Goal: Task Accomplishment & Management: Manage account settings

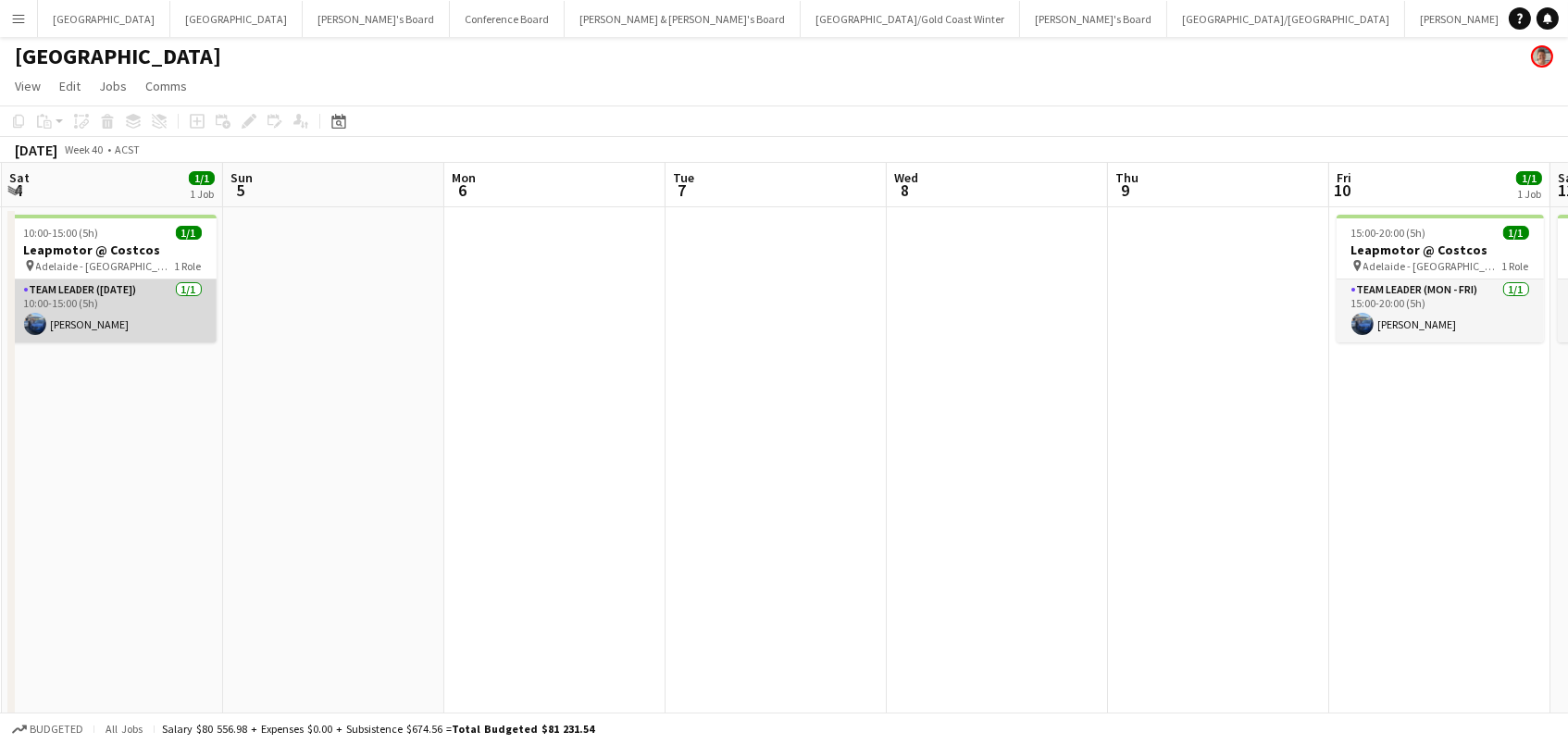
scroll to position [0, 603]
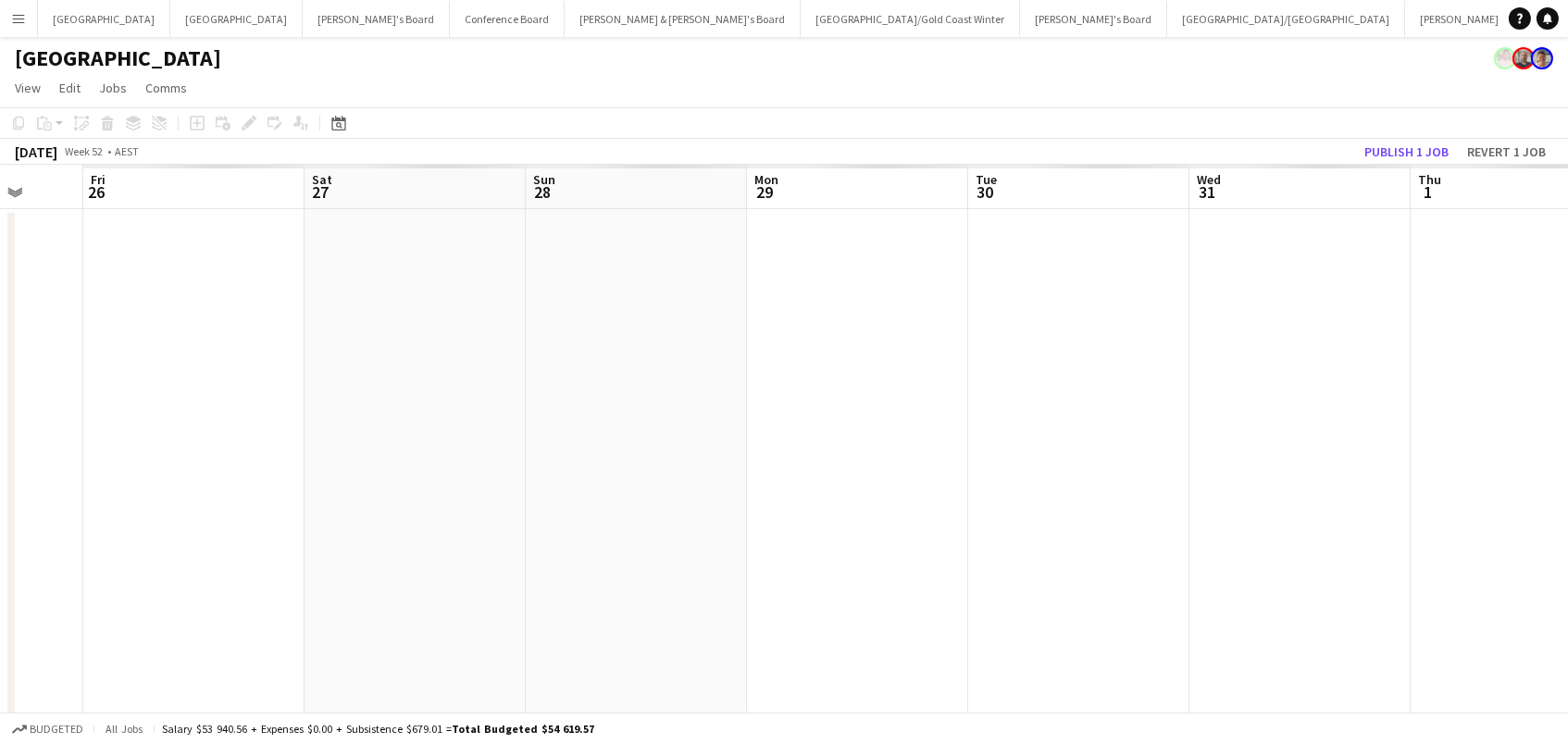
scroll to position [0, 760]
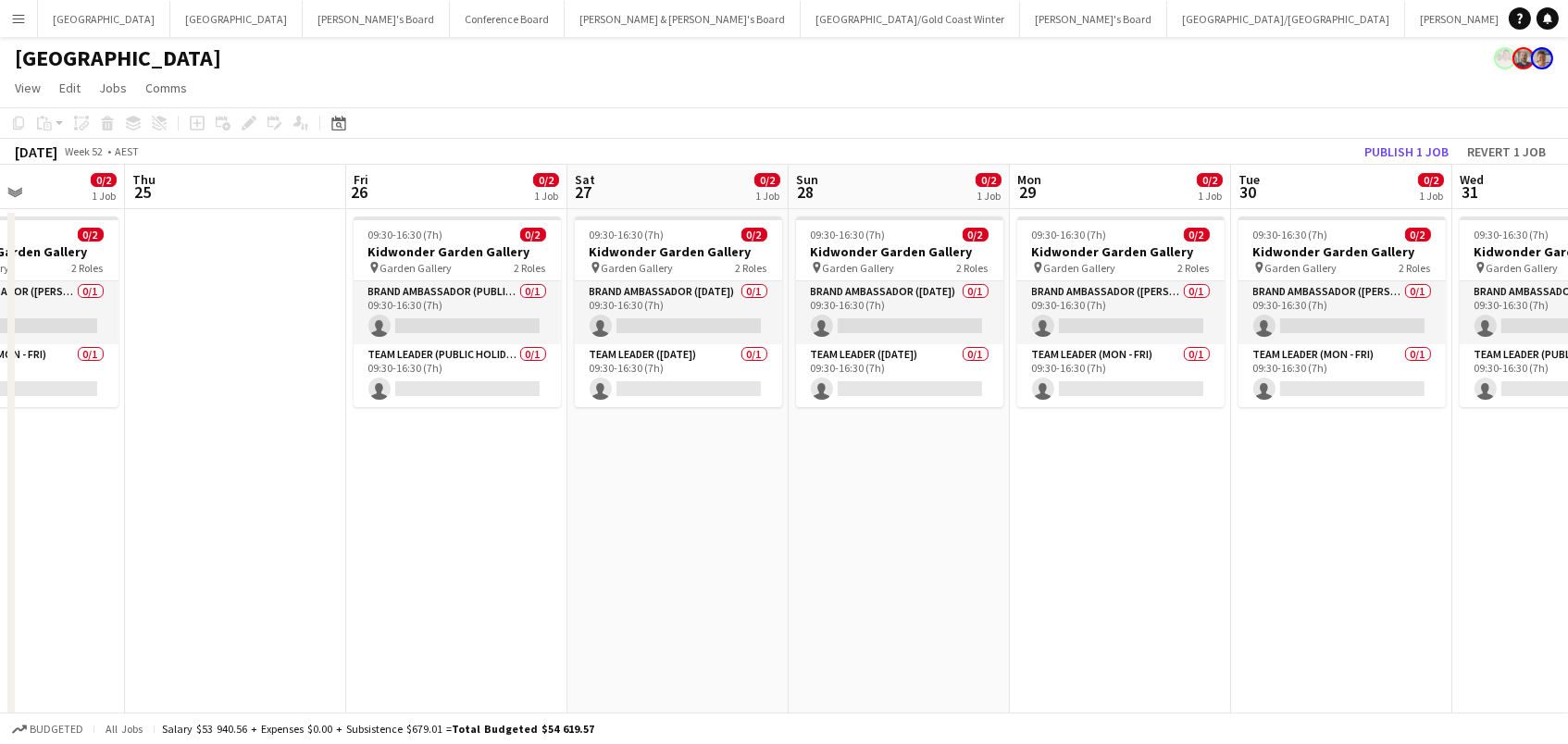
click at [1151, 313] on app-card-role "Brand Ambassador (Mon - Fri) 0/1 09:30-16:30 (7h) single-neutral-actions" at bounding box center [1121, 312] width 208 height 63
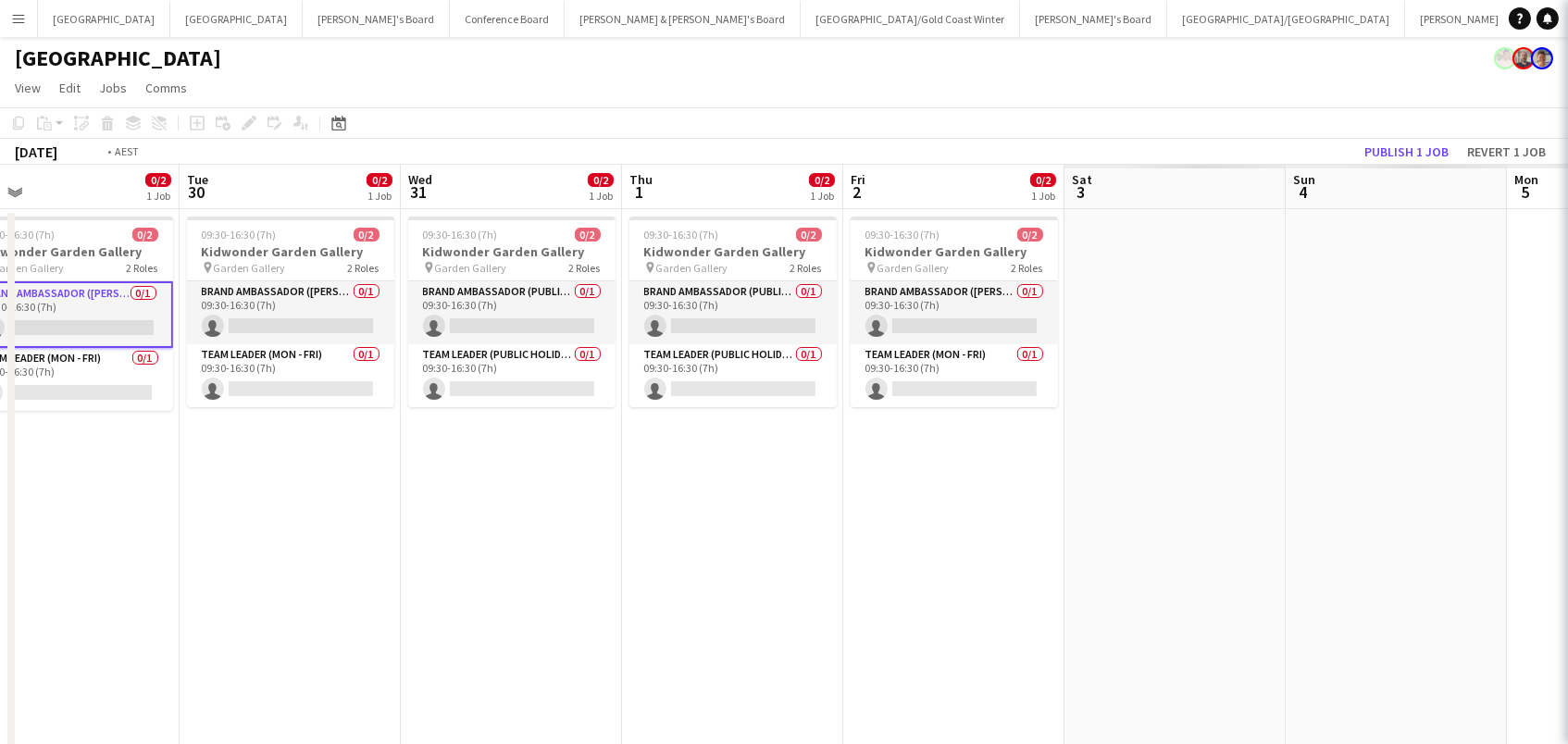
scroll to position [0, 685]
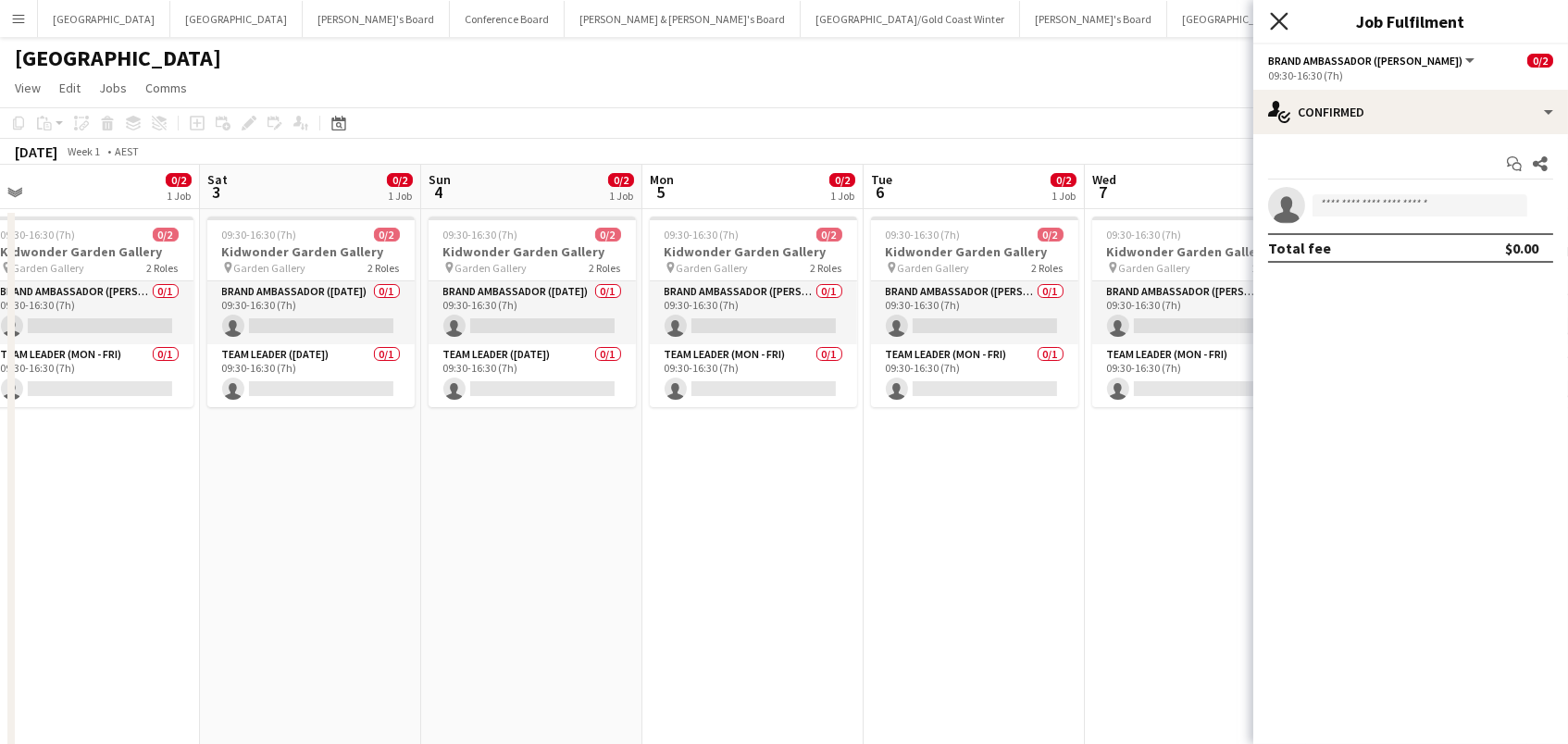
click at [1285, 16] on icon "Close pop-in" at bounding box center [1278, 21] width 17 height 17
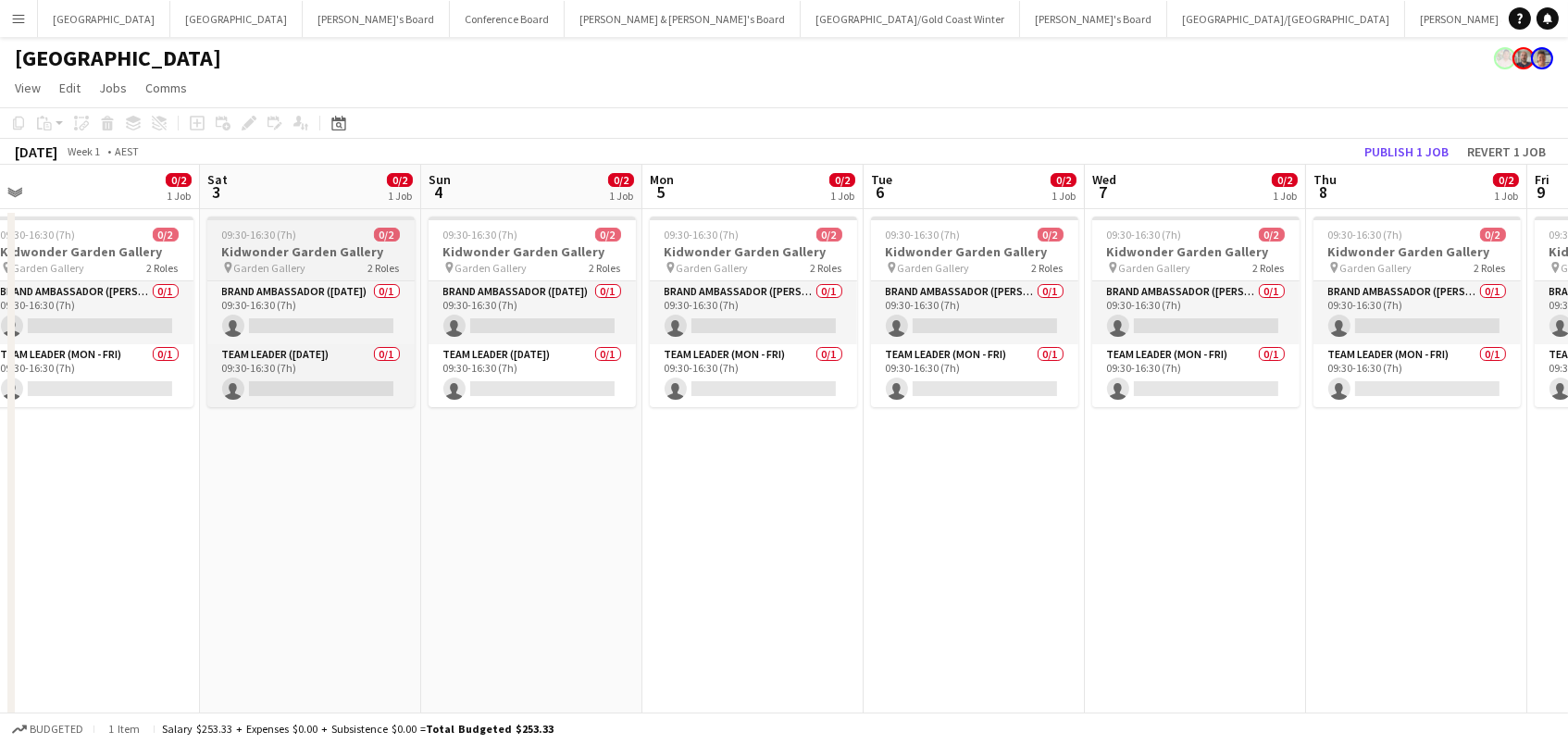
click at [286, 249] on h3 "Kidwonder Garden Gallery" at bounding box center [312, 251] width 208 height 16
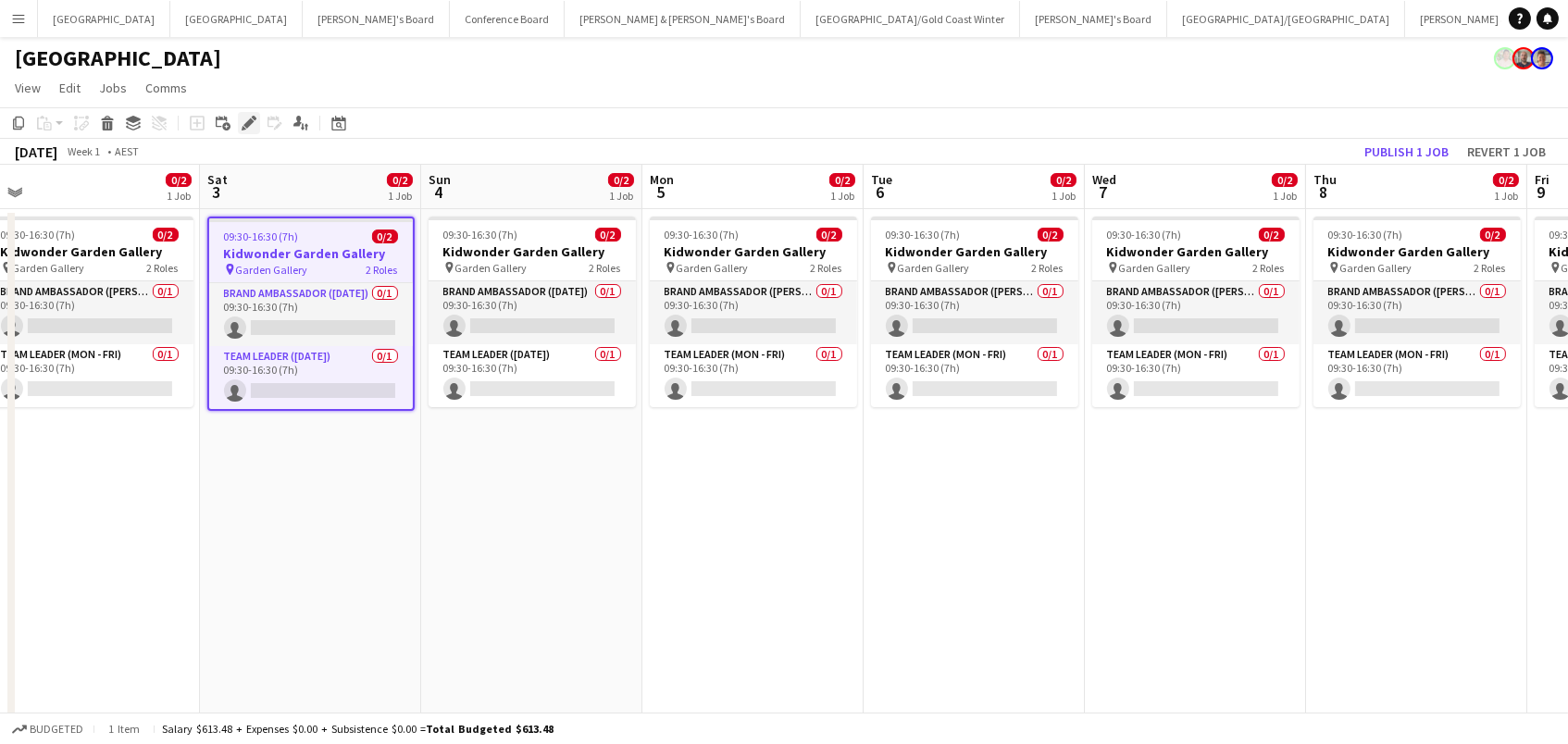
click at [254, 131] on div "Edit" at bounding box center [249, 123] width 22 height 22
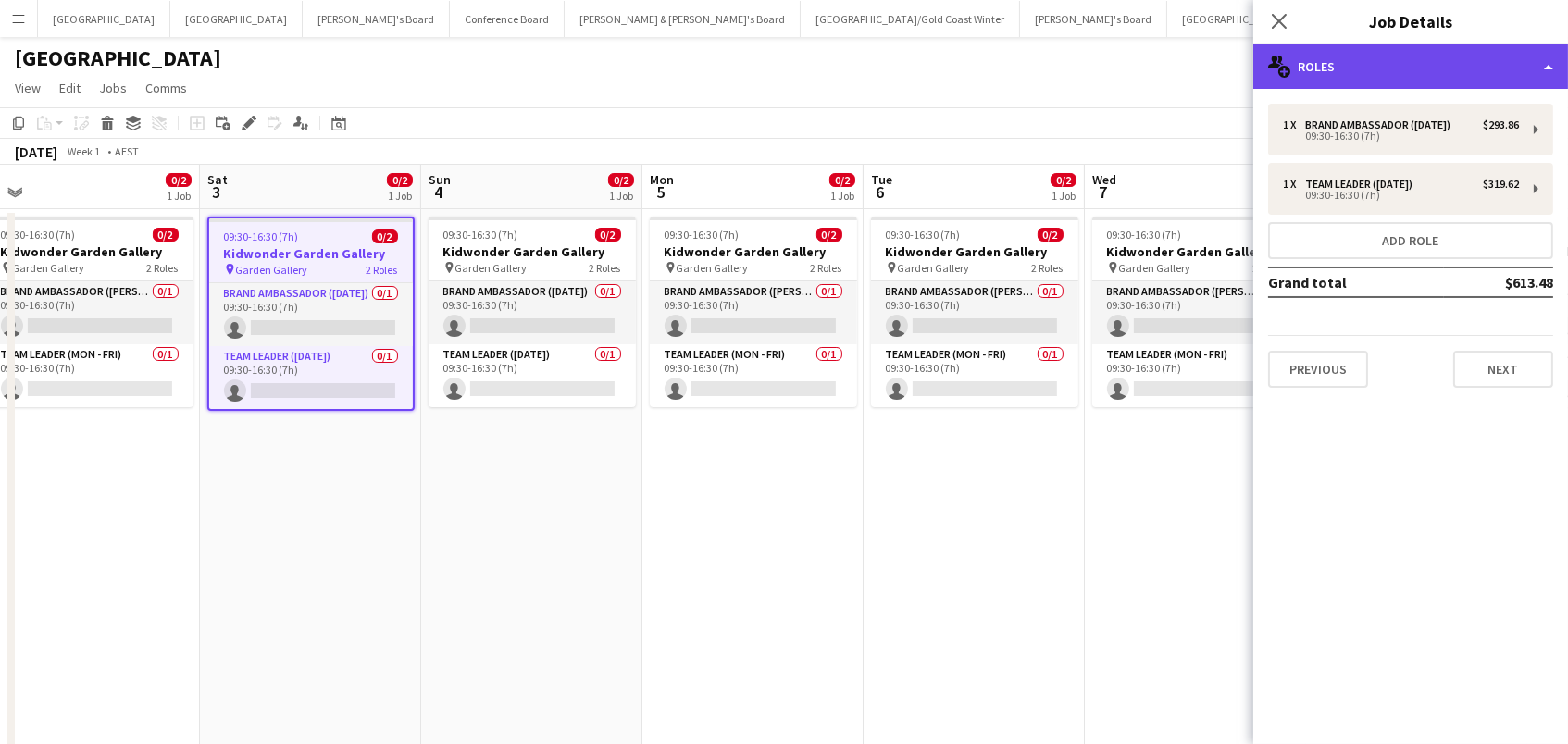
click at [1416, 60] on div "multiple-users-add Roles" at bounding box center [1410, 67] width 314 height 45
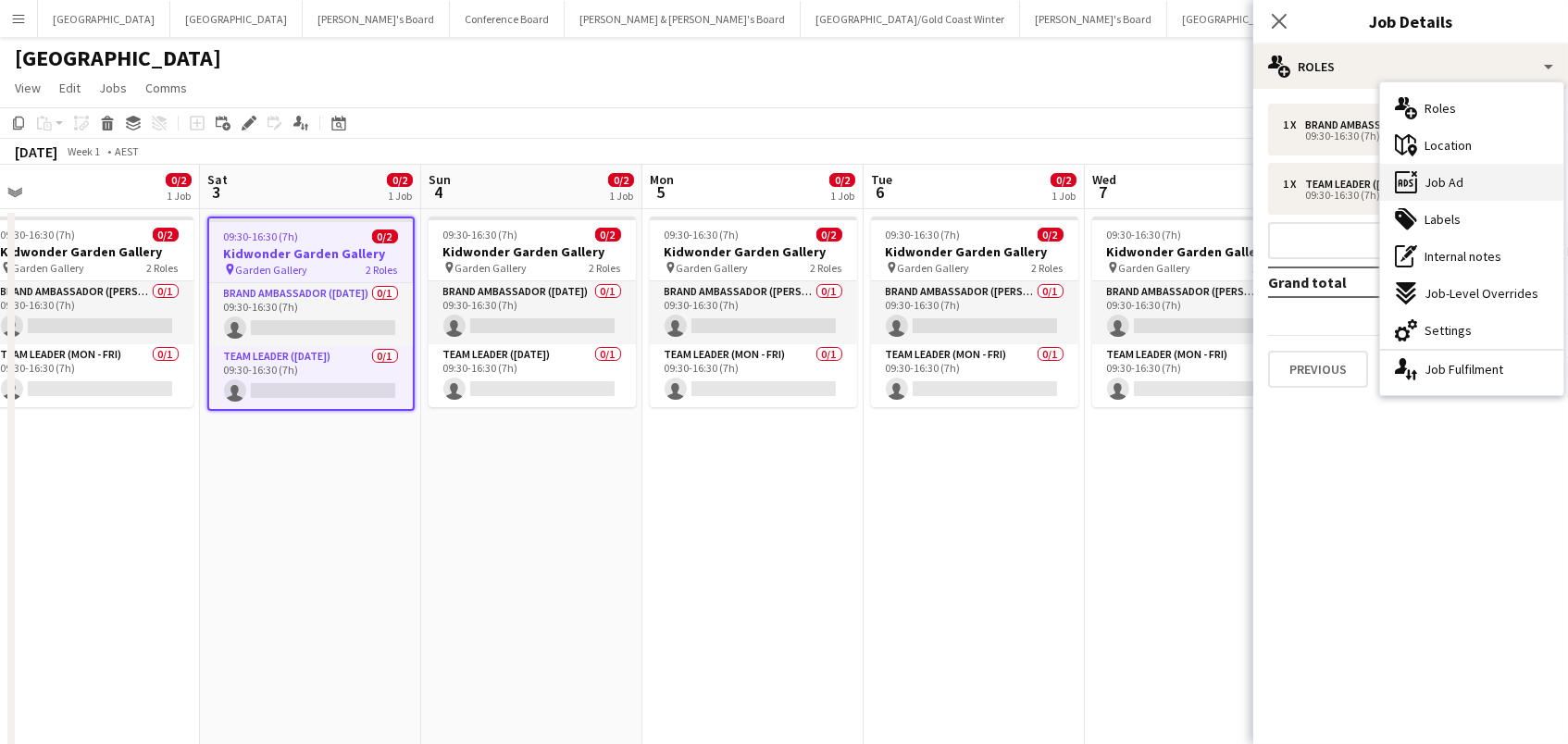
click at [1441, 191] on div "ads-window Job Ad" at bounding box center [1472, 182] width 183 height 37
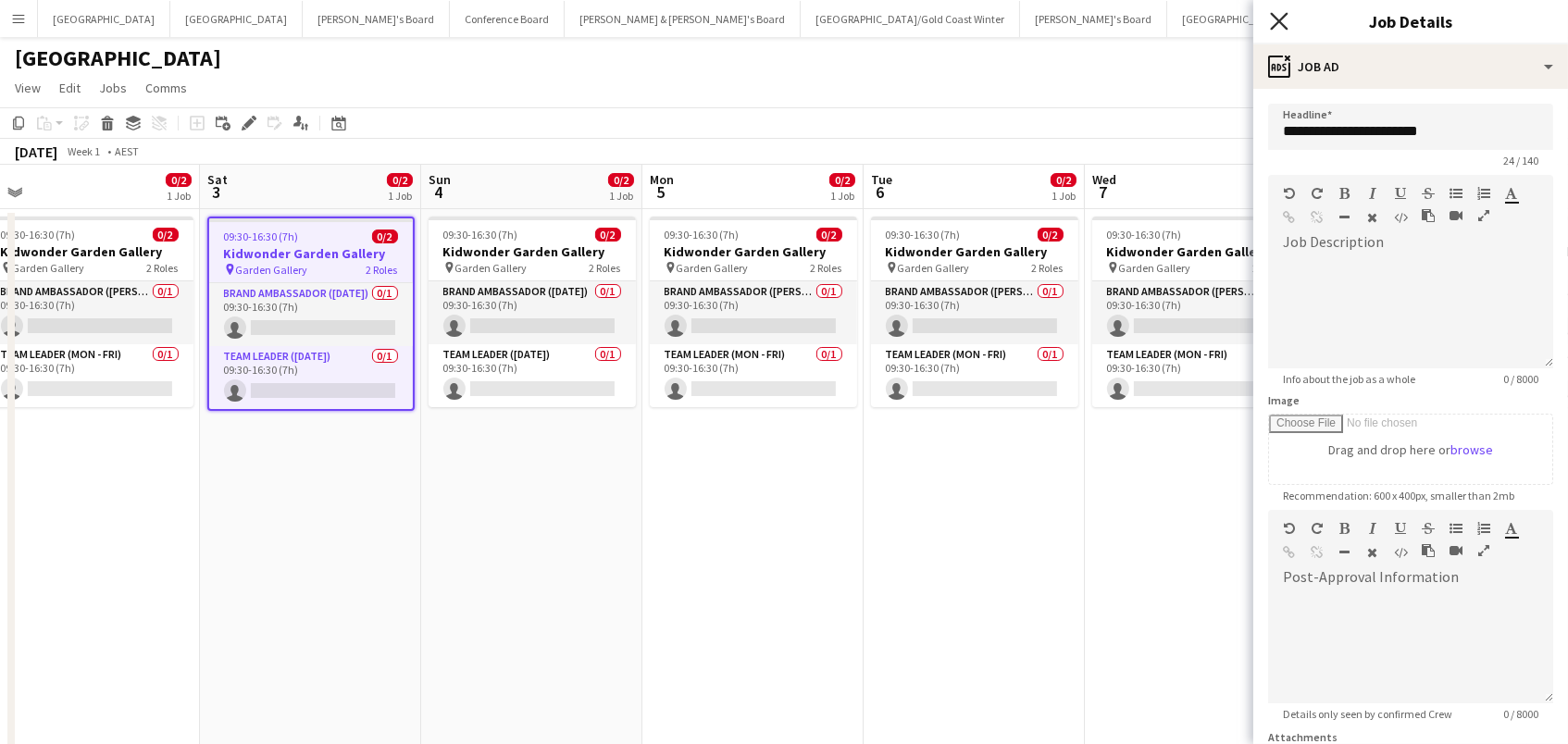
click at [1277, 23] on icon "Close pop-in" at bounding box center [1278, 21] width 17 height 17
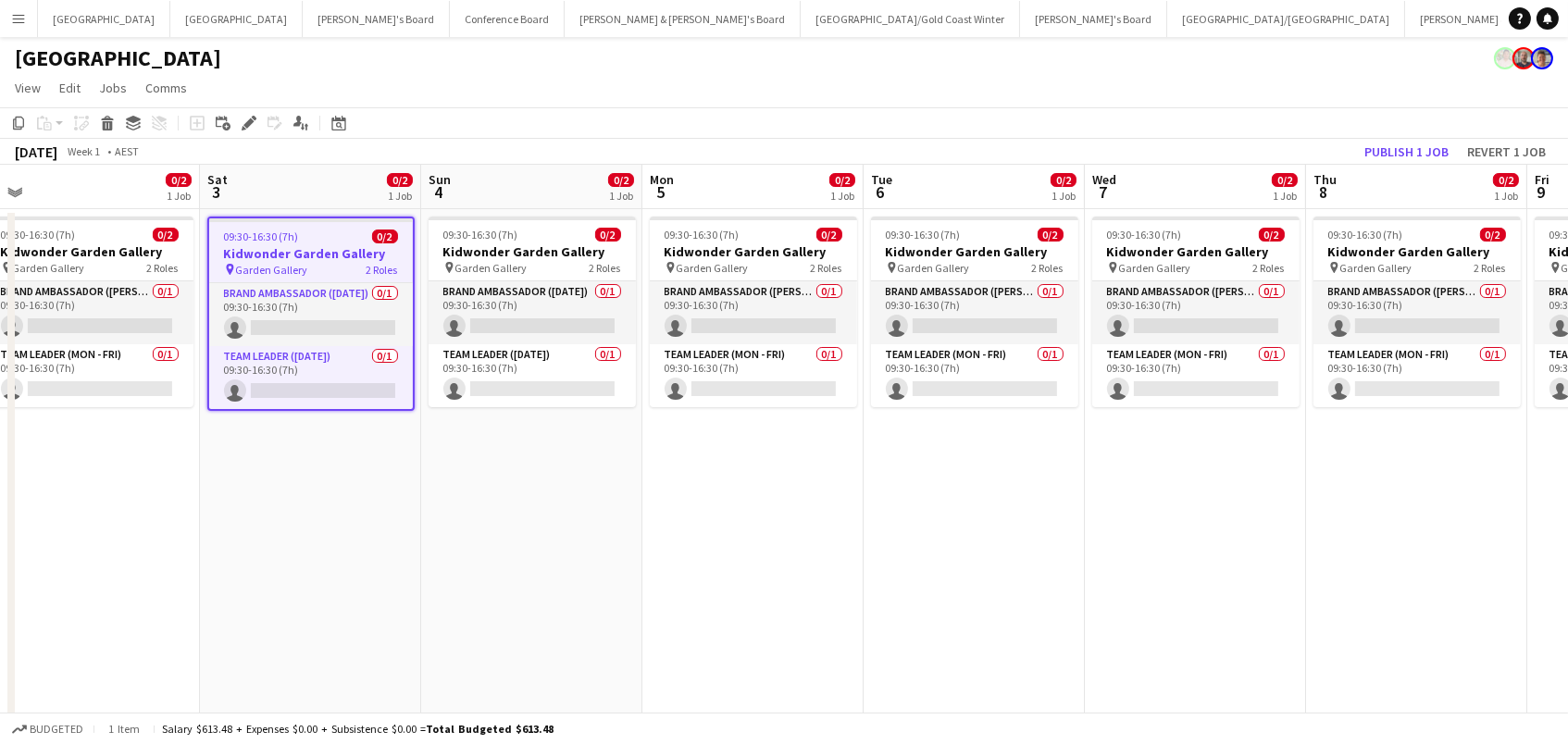
click at [1276, 127] on app-toolbar "Copy Paste Paste Command V Paste with crew Command Shift V Paste linked Job [GE…" at bounding box center [784, 123] width 1568 height 31
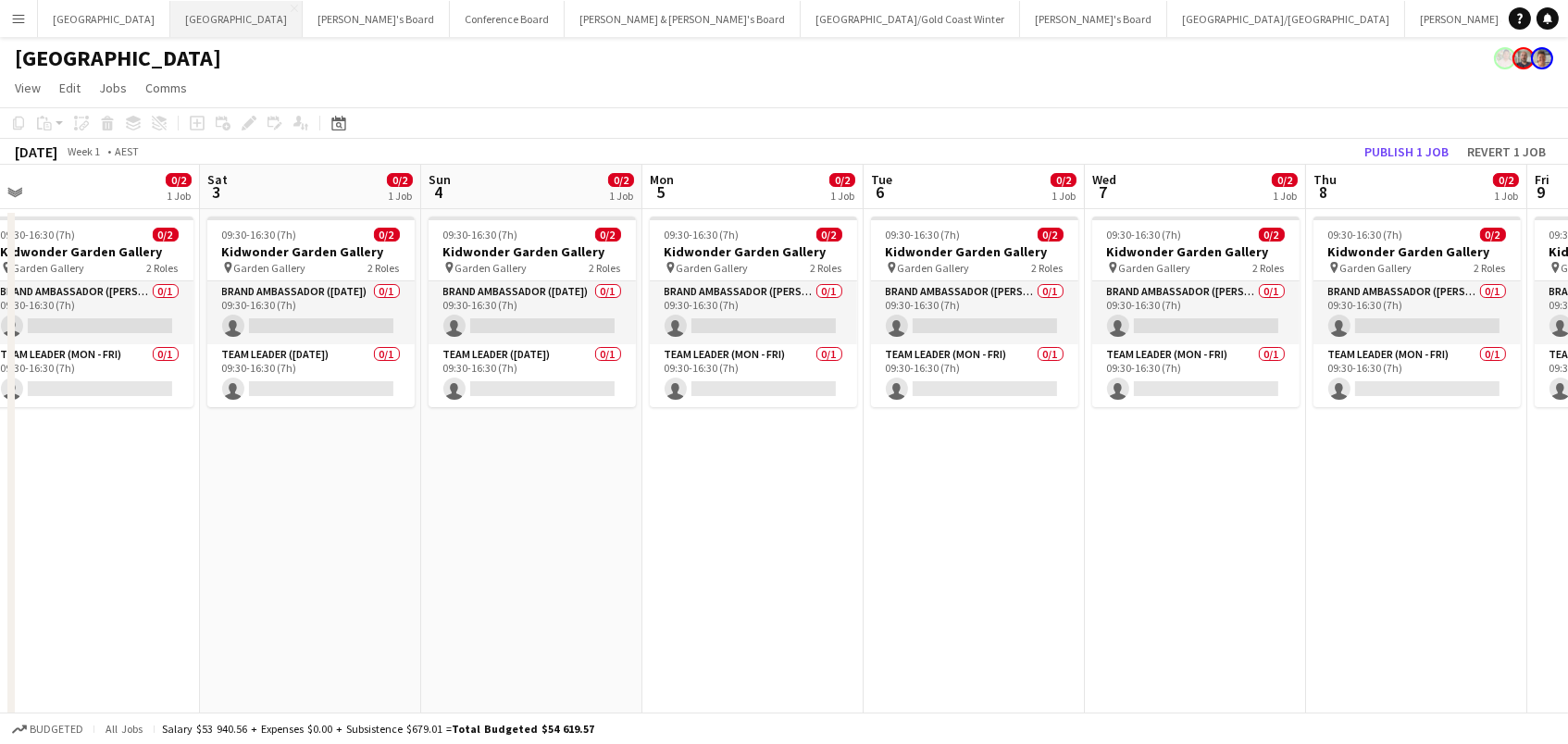
click at [171, 27] on button "Melbourne Close" at bounding box center [236, 19] width 132 height 36
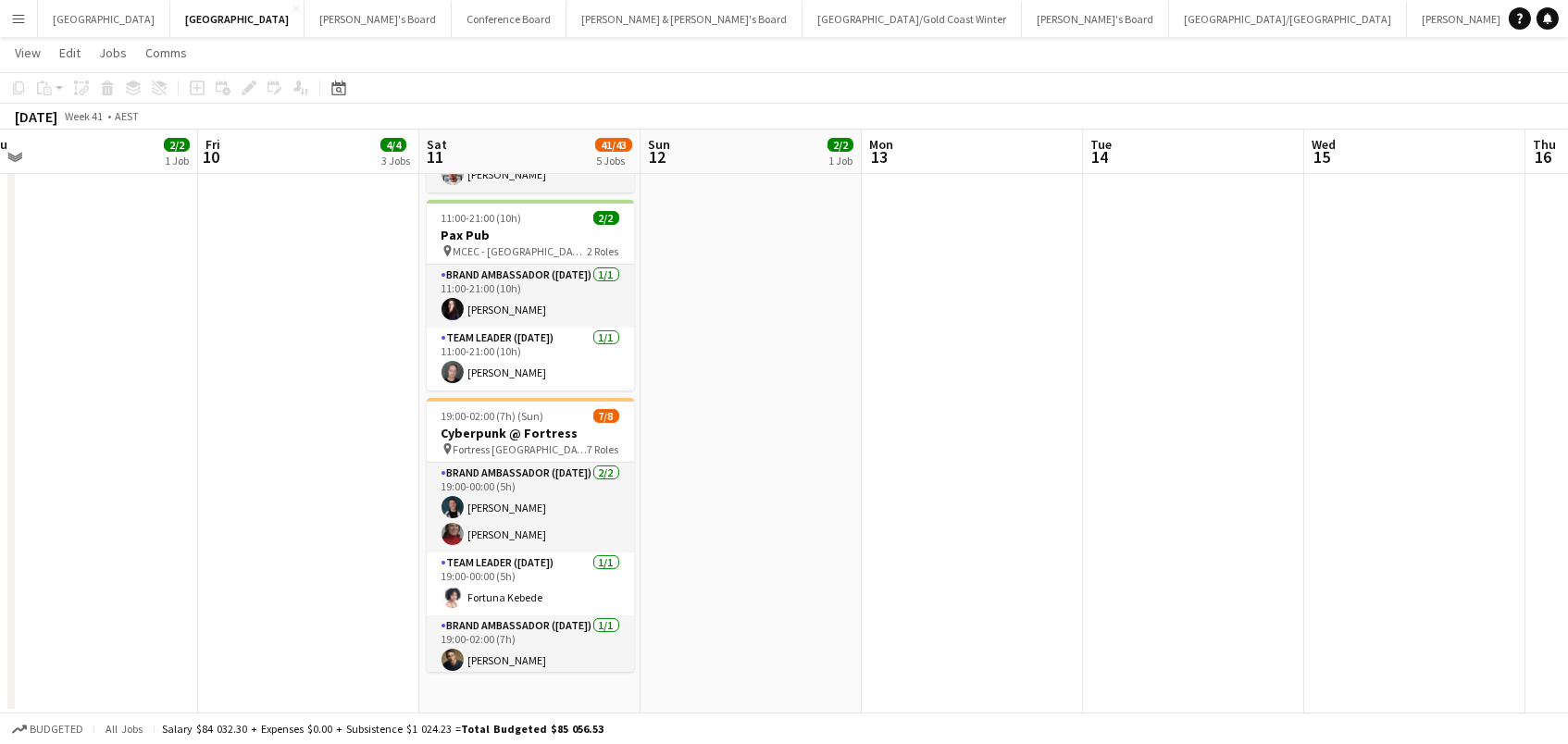
scroll to position [0, 504]
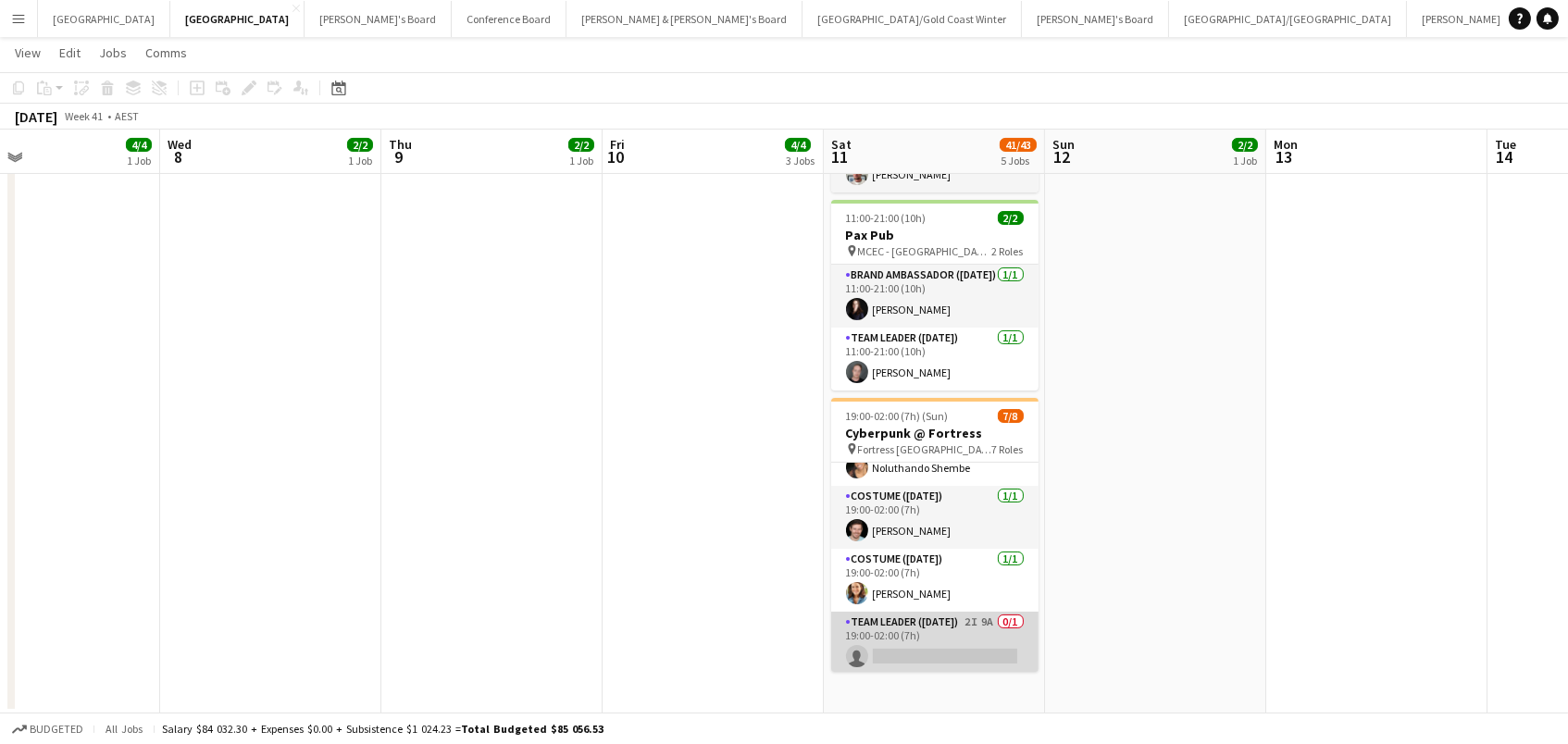
click at [971, 642] on app-card-role "Team Leader ([DATE]) 2I 9A 0/1 19:00-02:00 (7h) single-neutral-actions" at bounding box center [935, 643] width 208 height 63
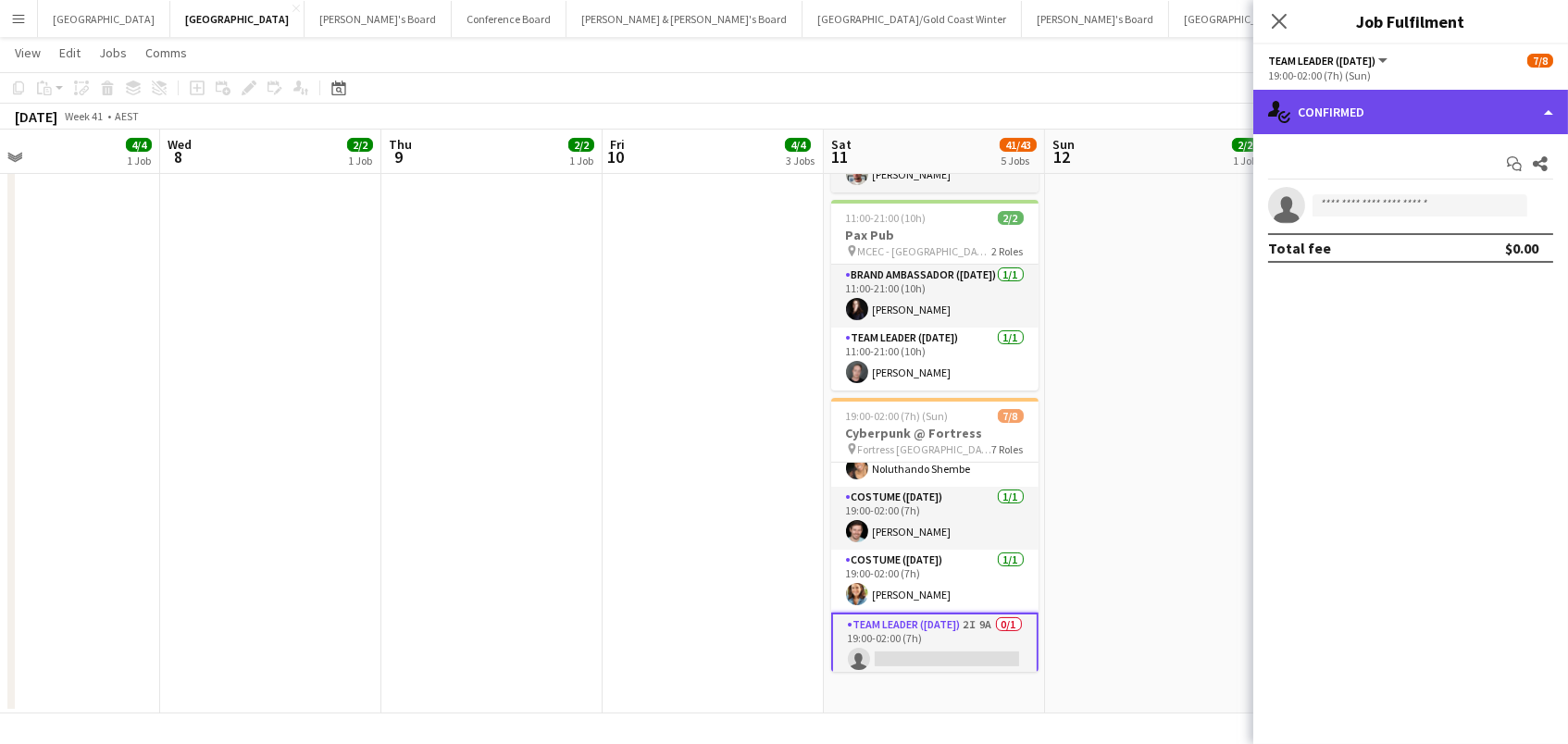
click at [1349, 96] on div "single-neutral-actions-check-2 Confirmed" at bounding box center [1410, 111] width 314 height 45
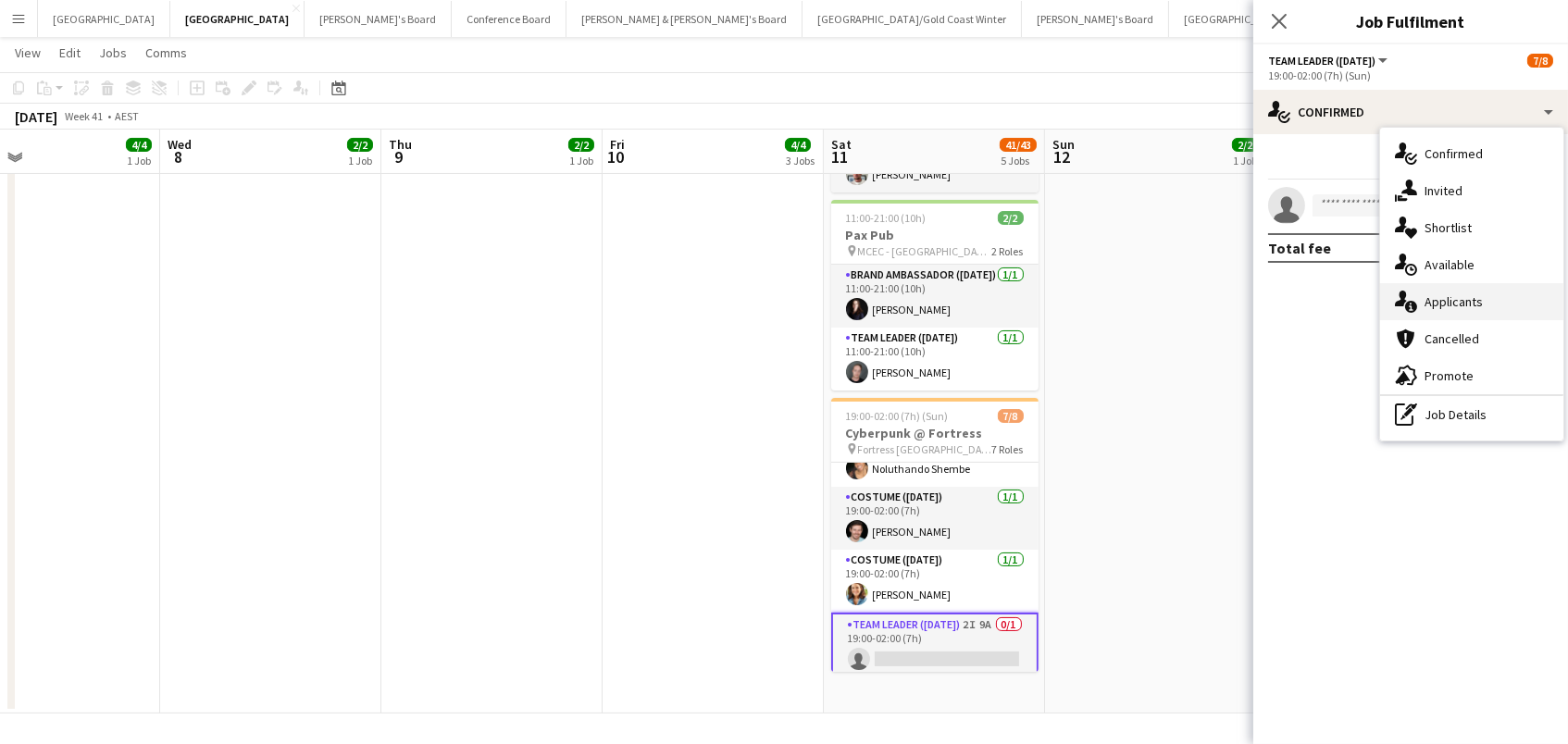
click at [1481, 305] on div "single-neutral-actions-information Applicants" at bounding box center [1472, 301] width 183 height 37
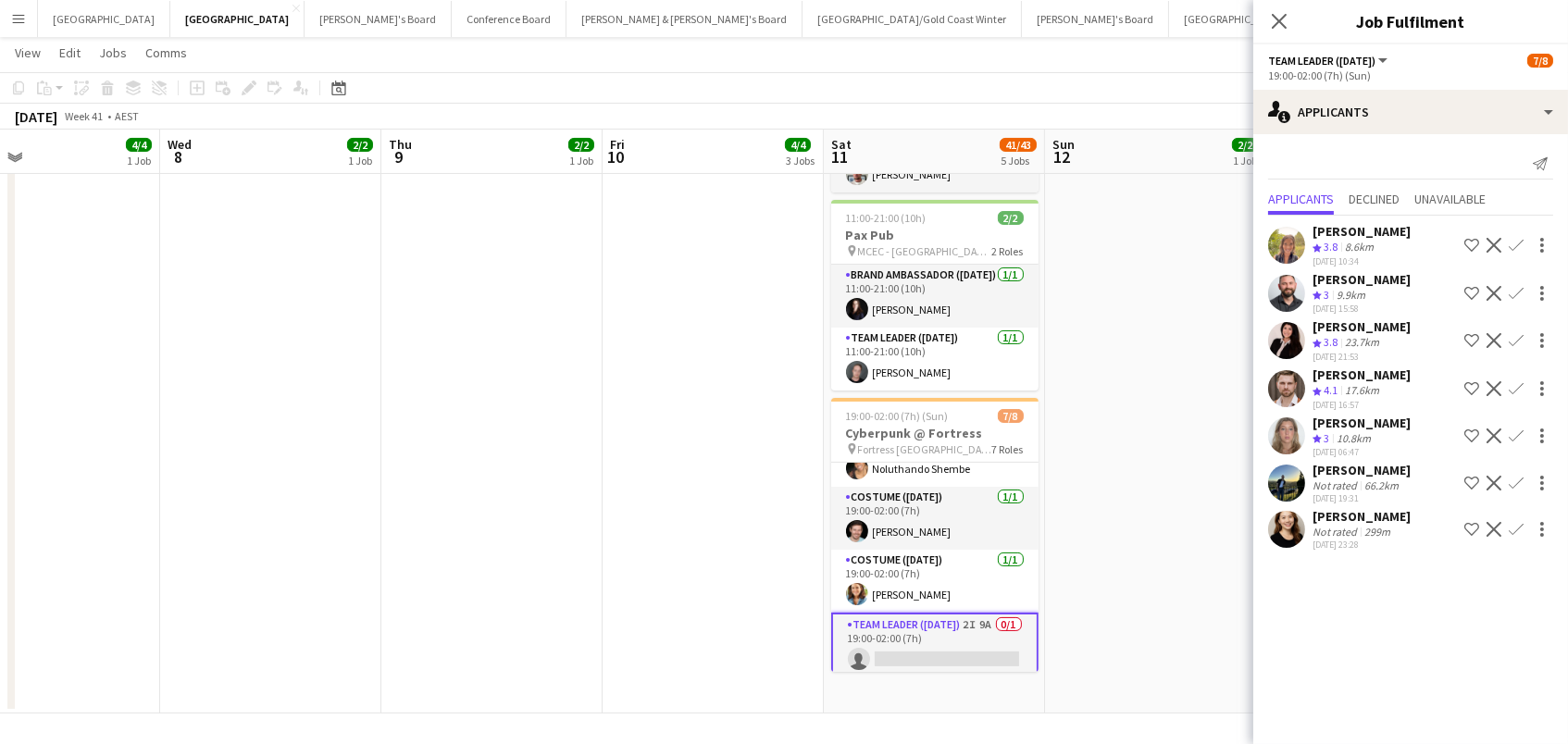
click at [1341, 525] on div "Not rated" at bounding box center [1337, 532] width 49 height 14
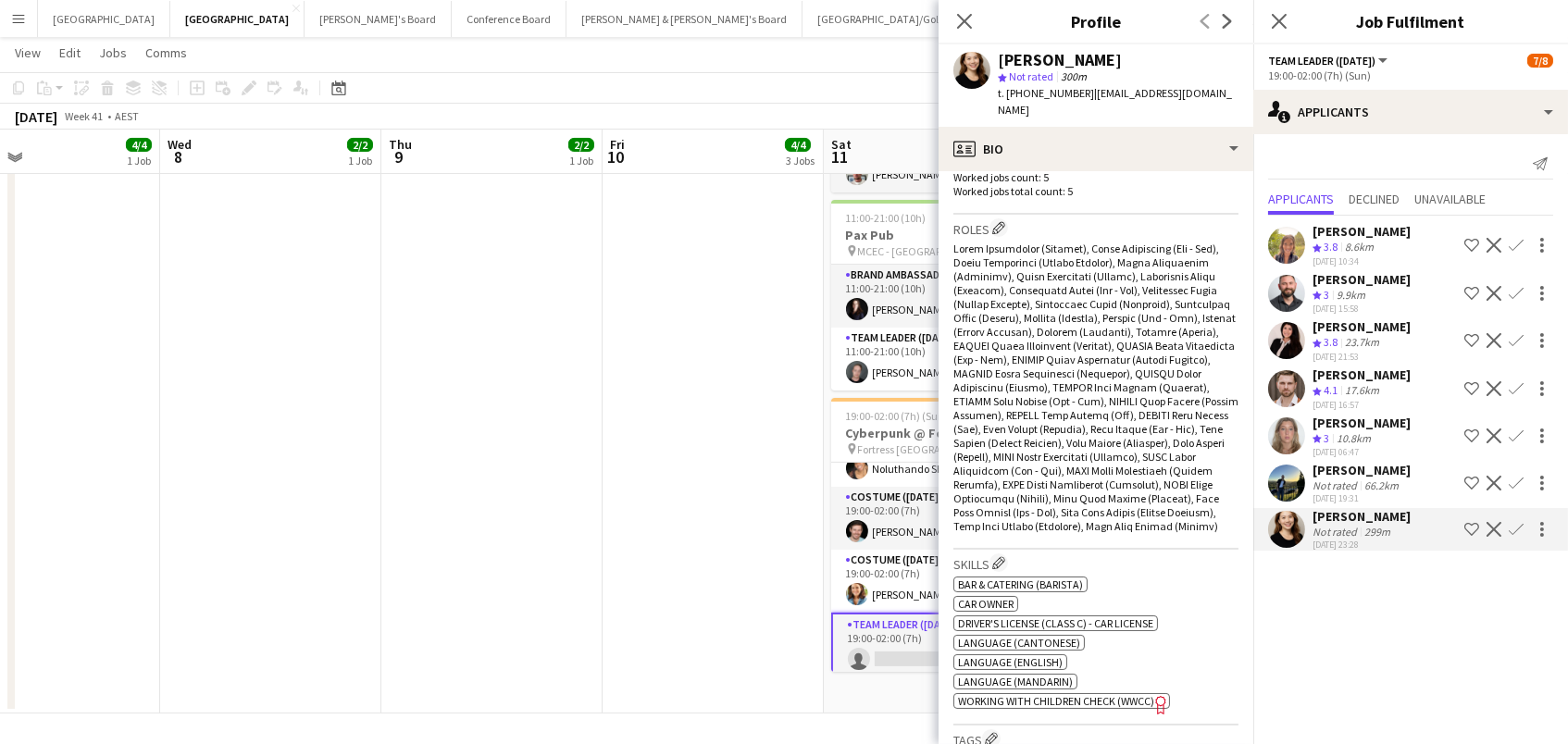
scroll to position [559, 0]
click at [959, 10] on app-icon "Close pop-in" at bounding box center [965, 22] width 27 height 27
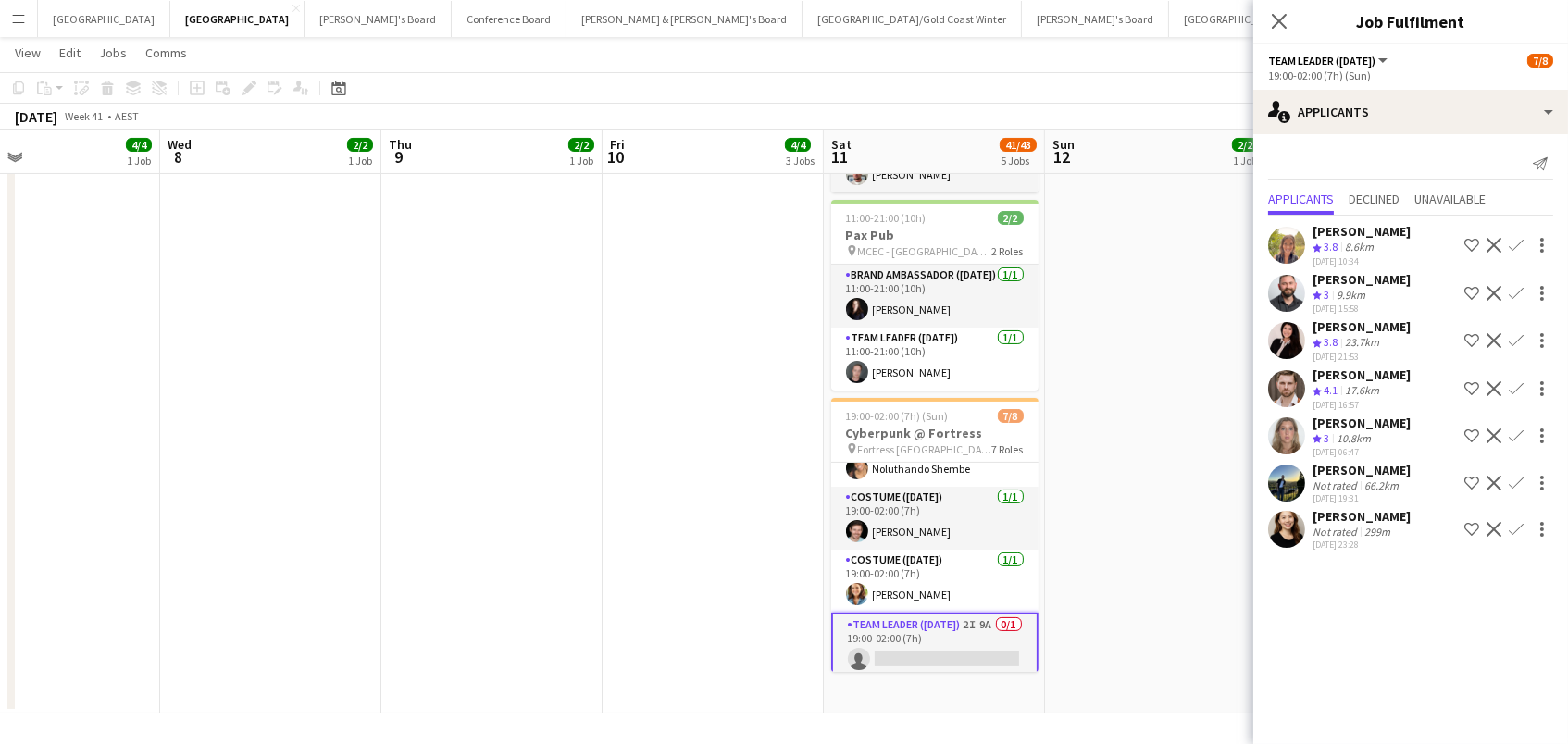
click at [513, 601] on app-date-cell "07:30-13:30 (6h) 2/2 Registration Staff @ [GEOGRAPHIC_DATA] pin Metropolis Even…" at bounding box center [492, 177] width 221 height 1073
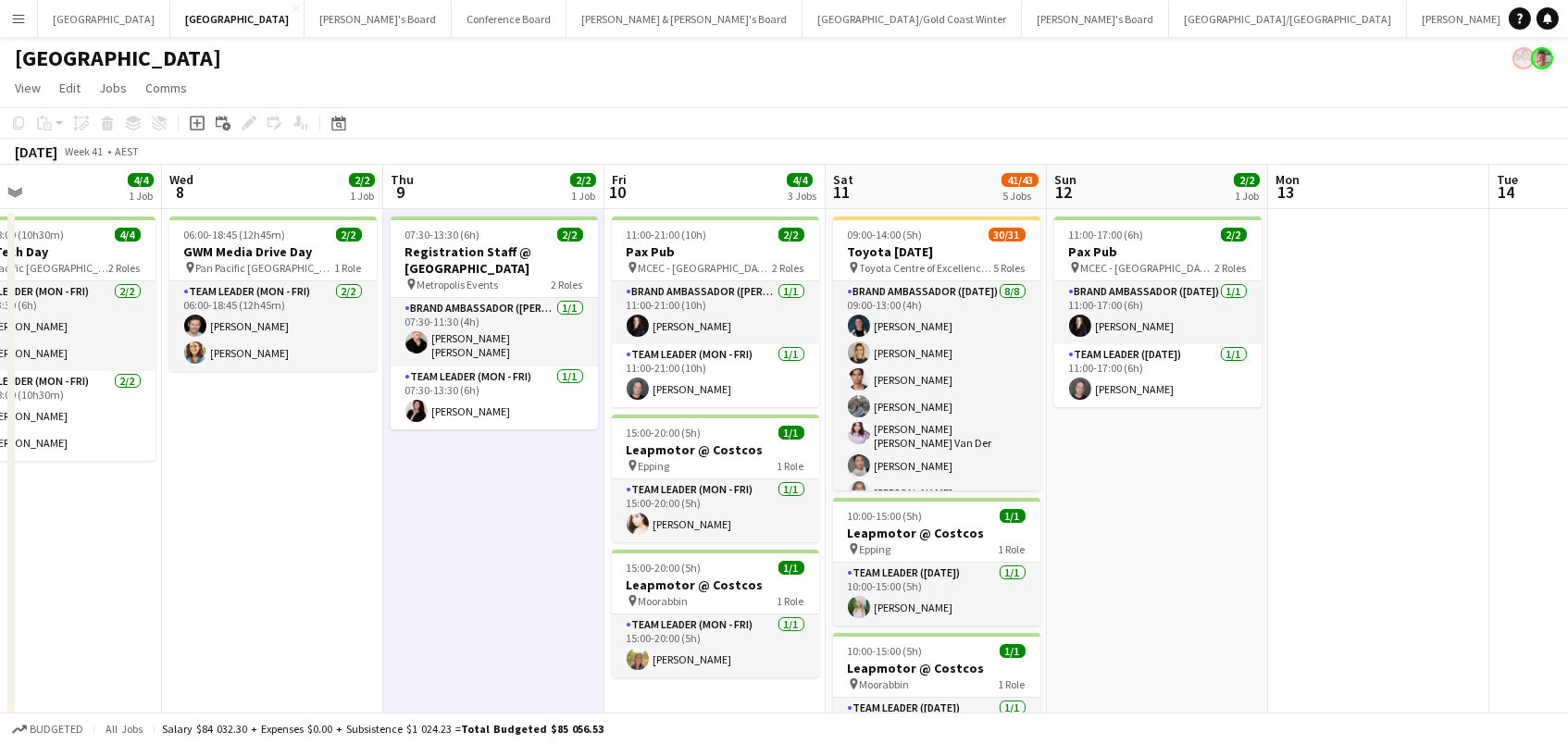
scroll to position [0, 0]
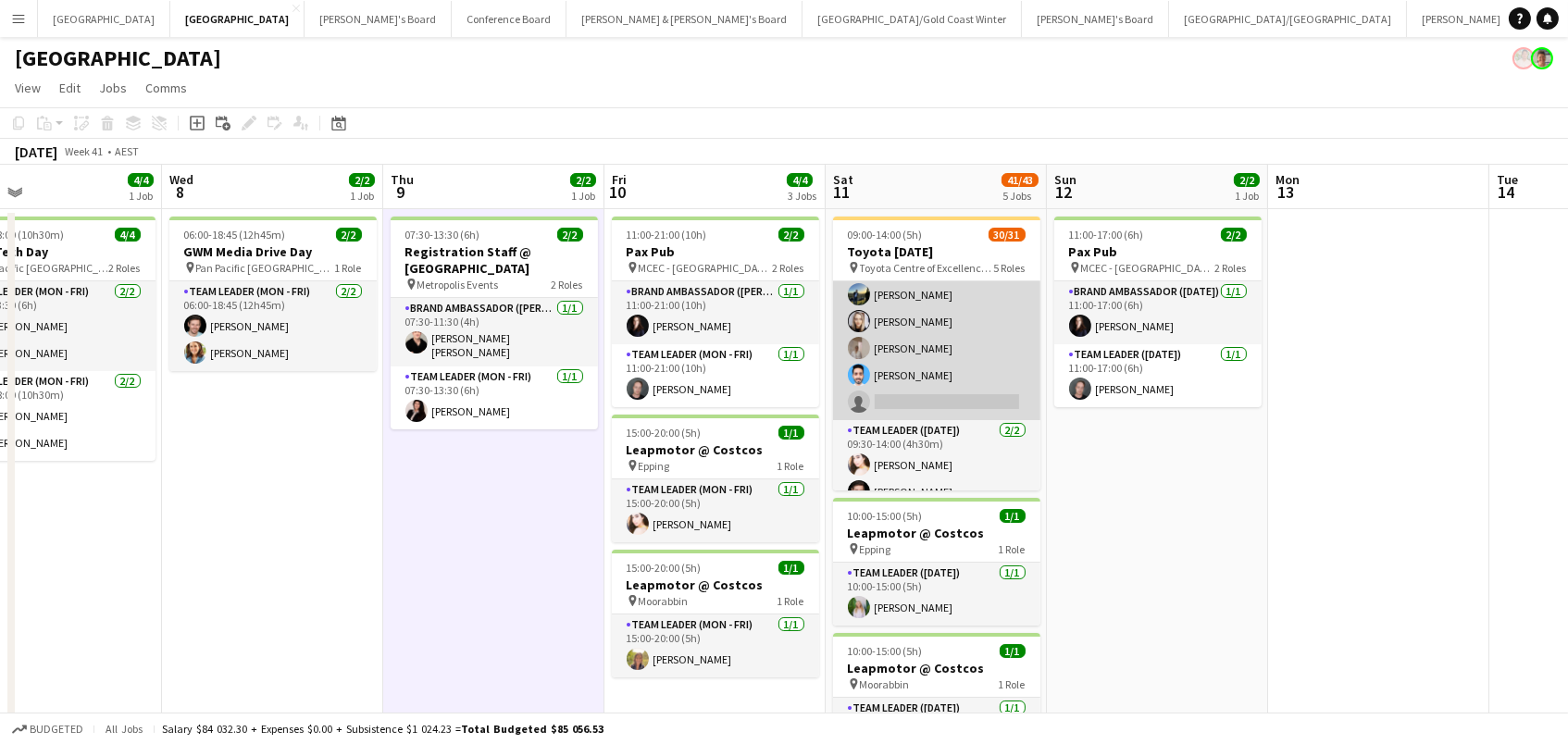
click at [977, 337] on app-card-role "Brand Ambassador ([DATE]) 48I 10A 18/19 09:30-14:00 (4h30m) [PERSON_NAME] [PERS…" at bounding box center [936, 144] width 208 height 552
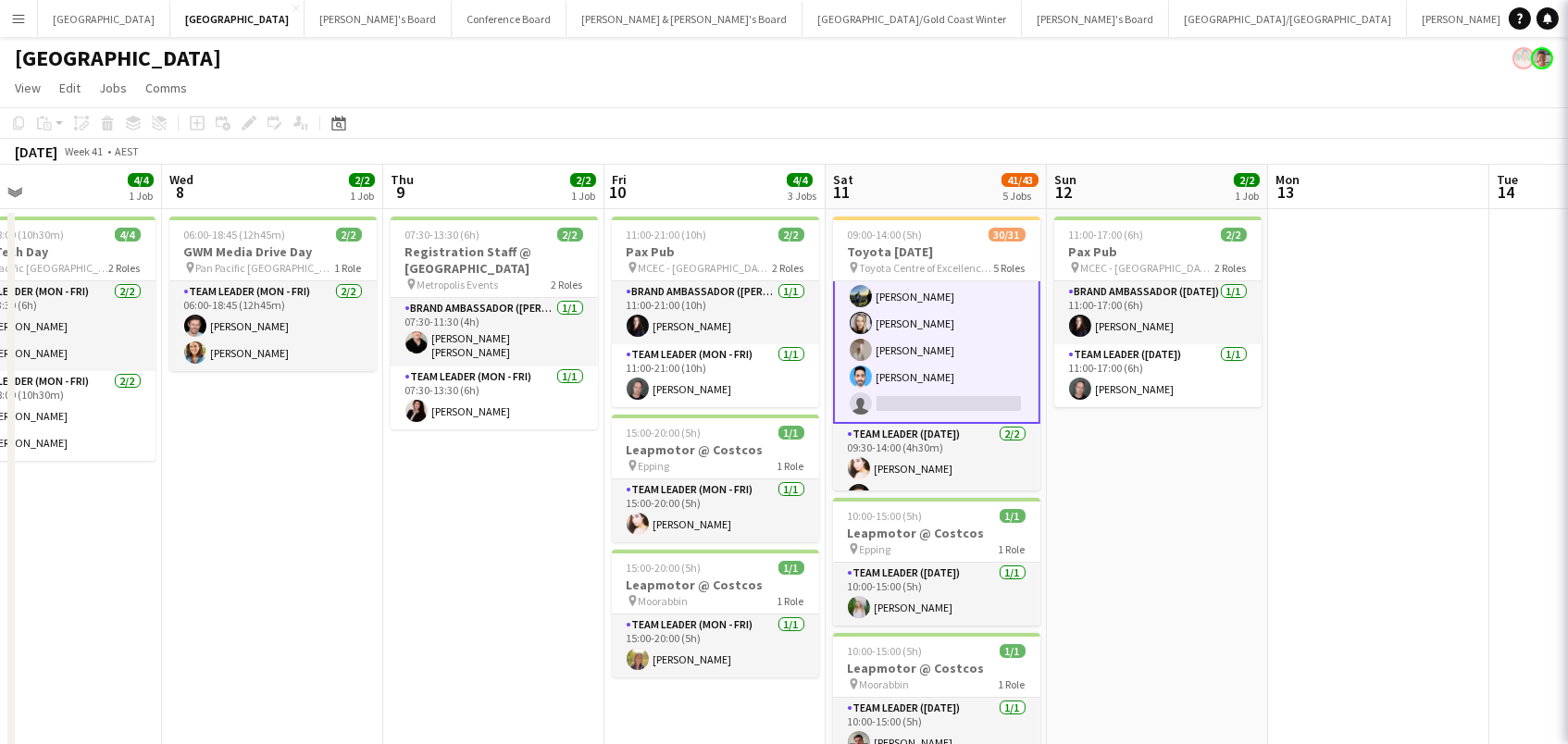
scroll to position [799, 0]
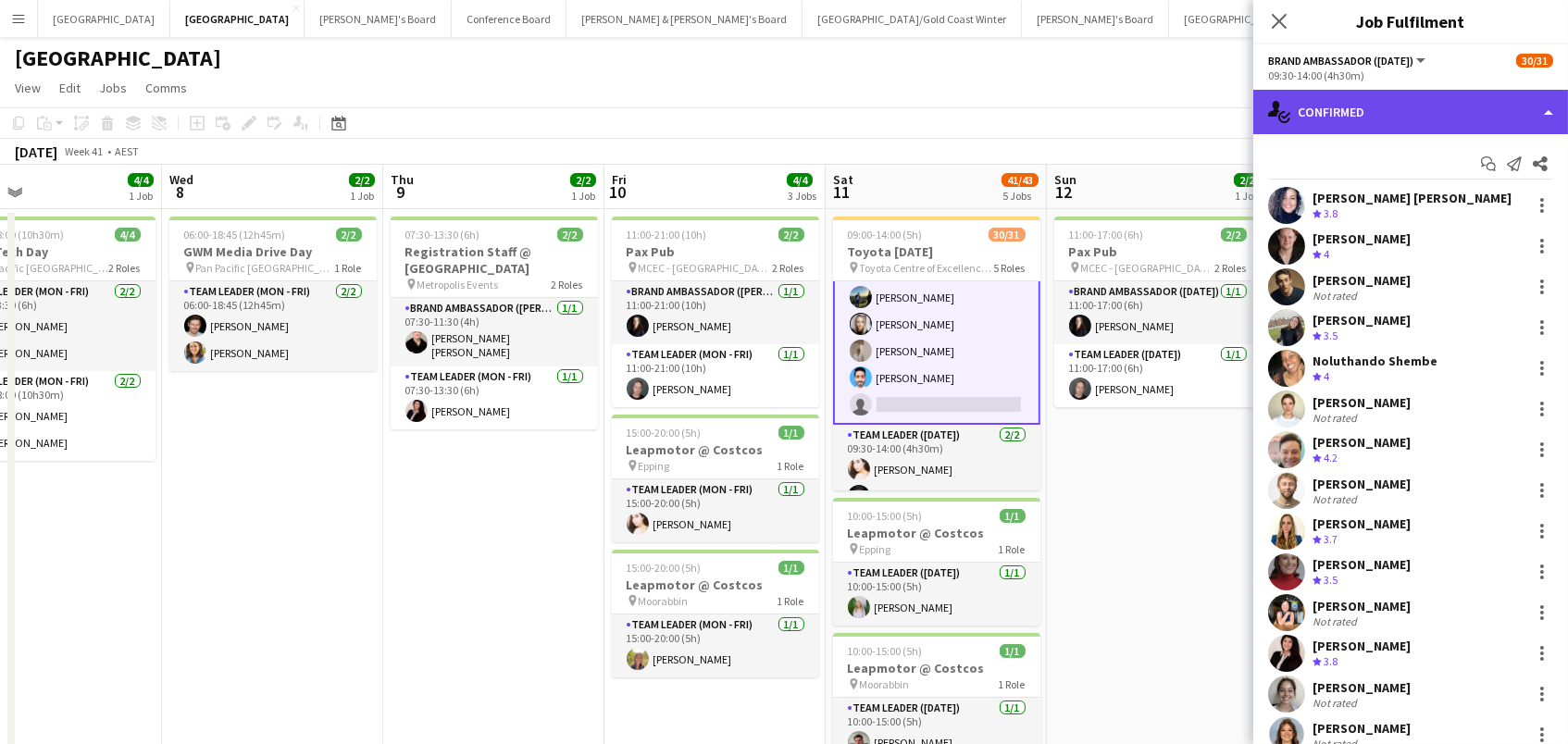
click at [1477, 109] on div "single-neutral-actions-check-2 Confirmed" at bounding box center [1410, 111] width 314 height 45
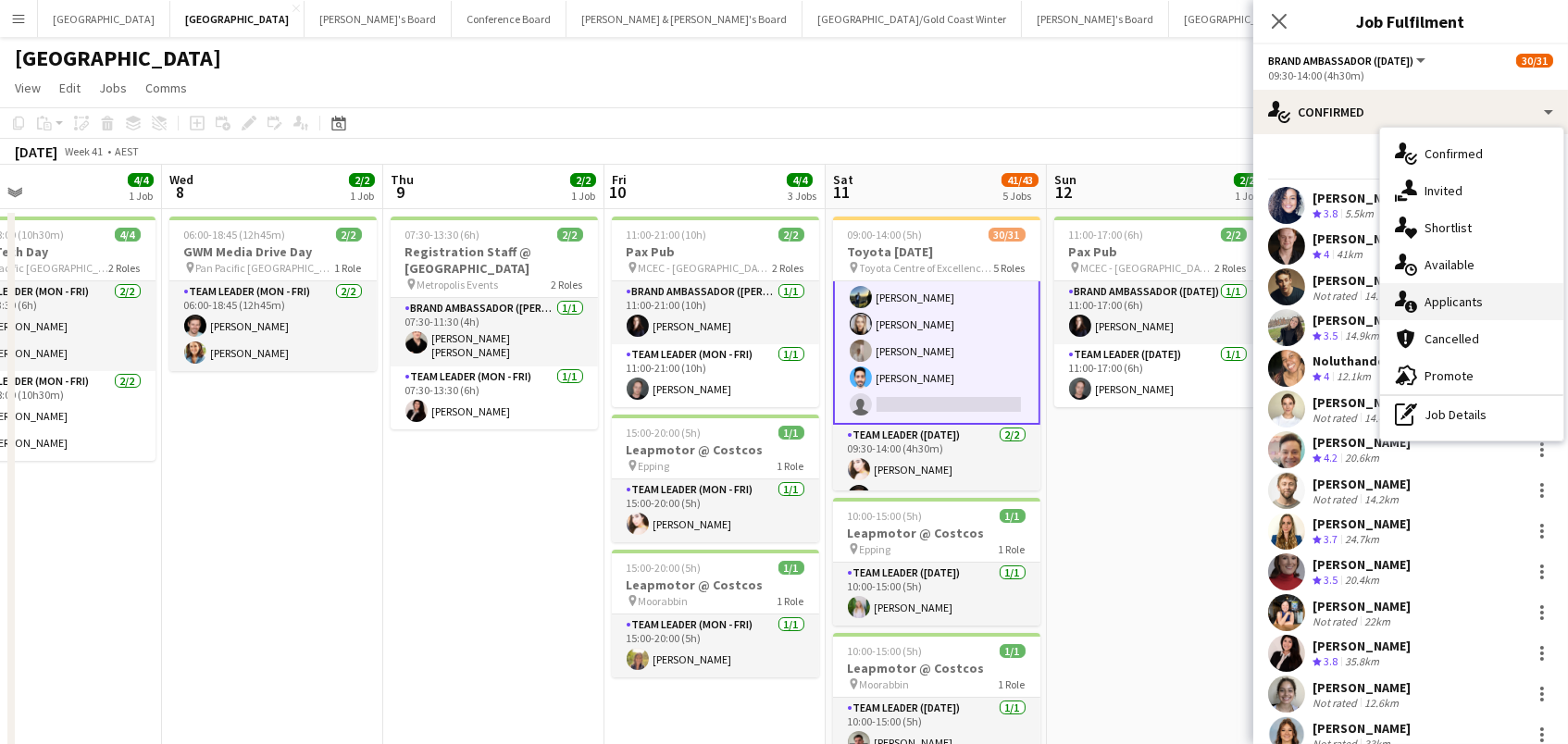
click at [1478, 295] on span "Applicants" at bounding box center [1453, 301] width 58 height 16
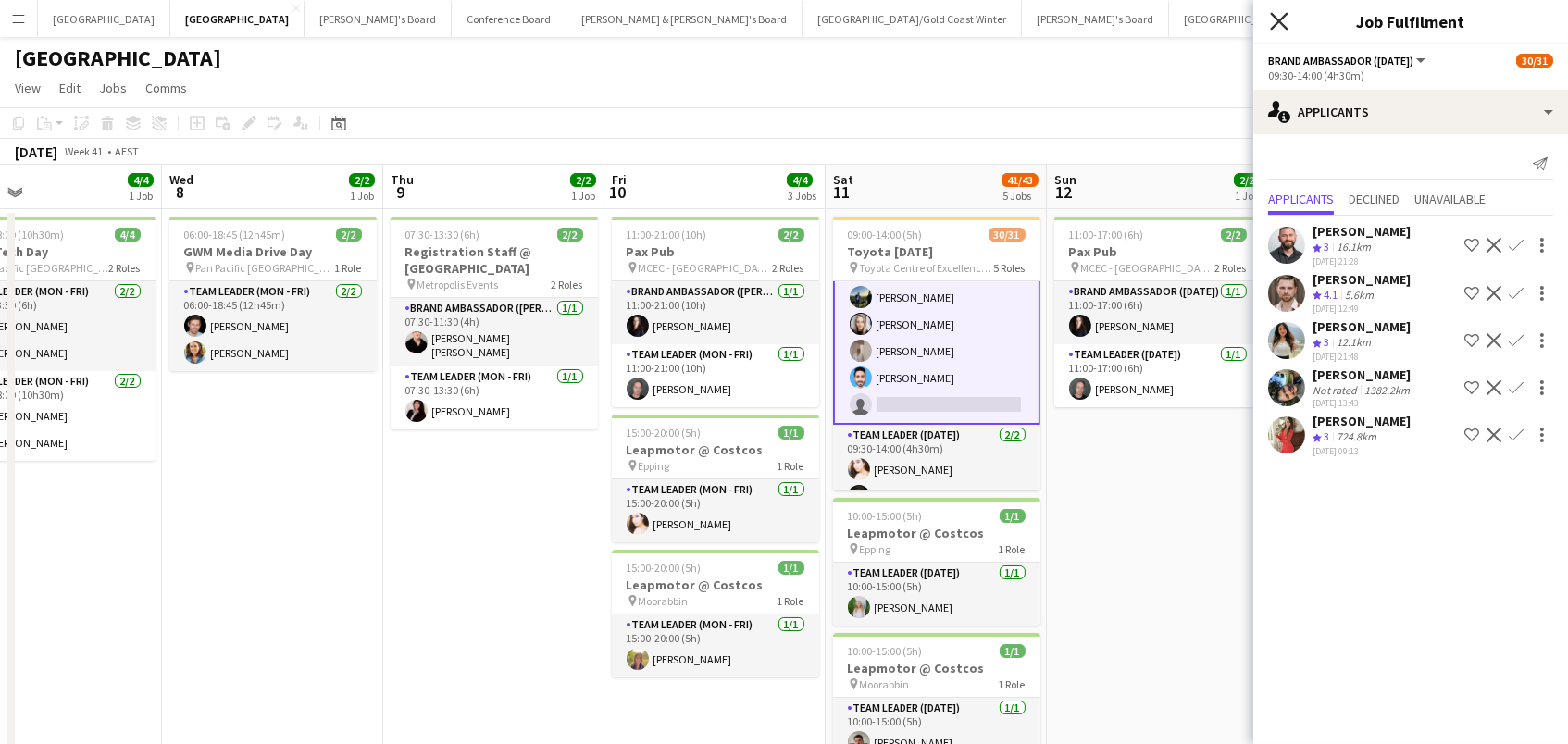
click at [1282, 22] on icon "Close pop-in" at bounding box center [1278, 21] width 17 height 17
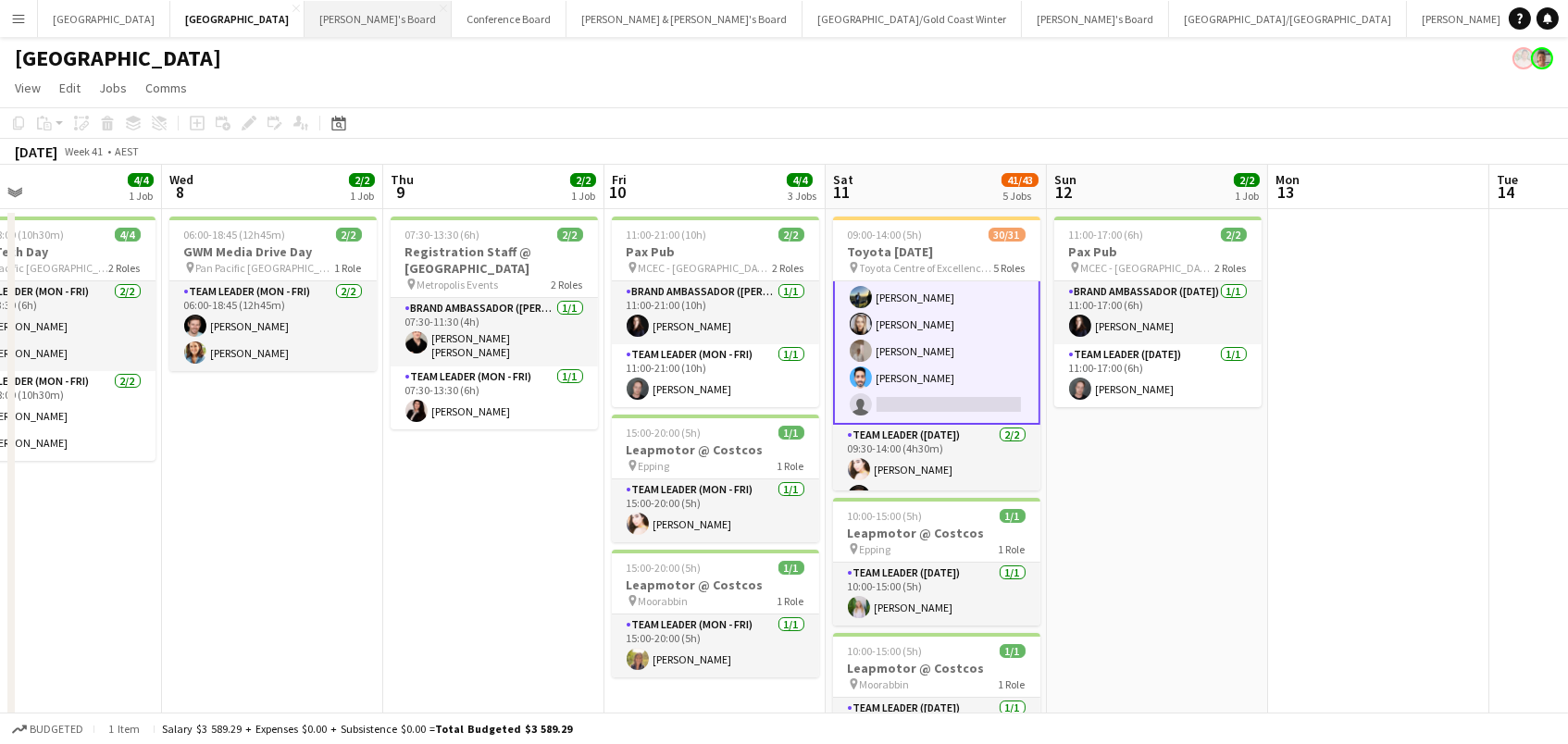
click at [305, 17] on button "Tennille's Board Close" at bounding box center [378, 19] width 147 height 36
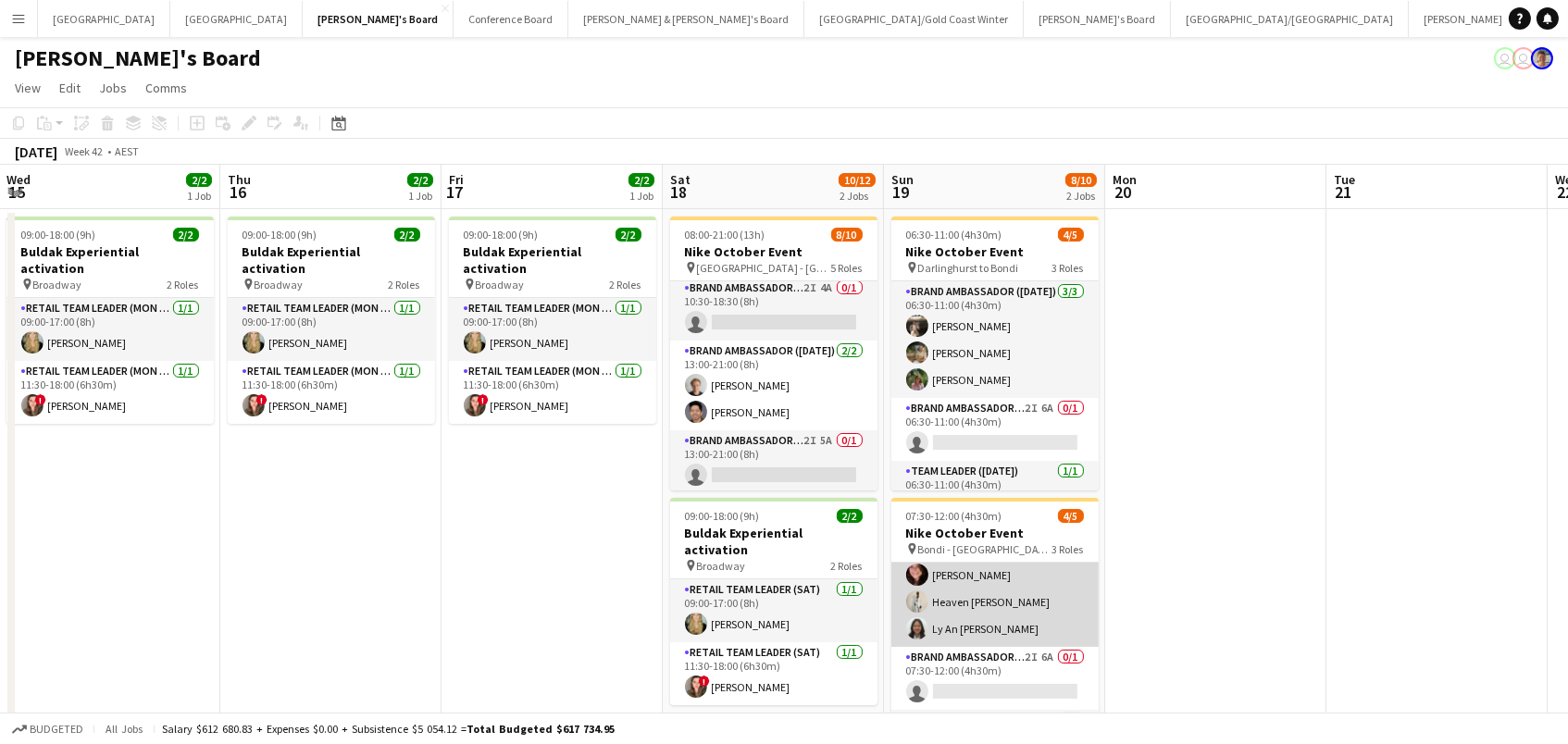
scroll to position [31, 0]
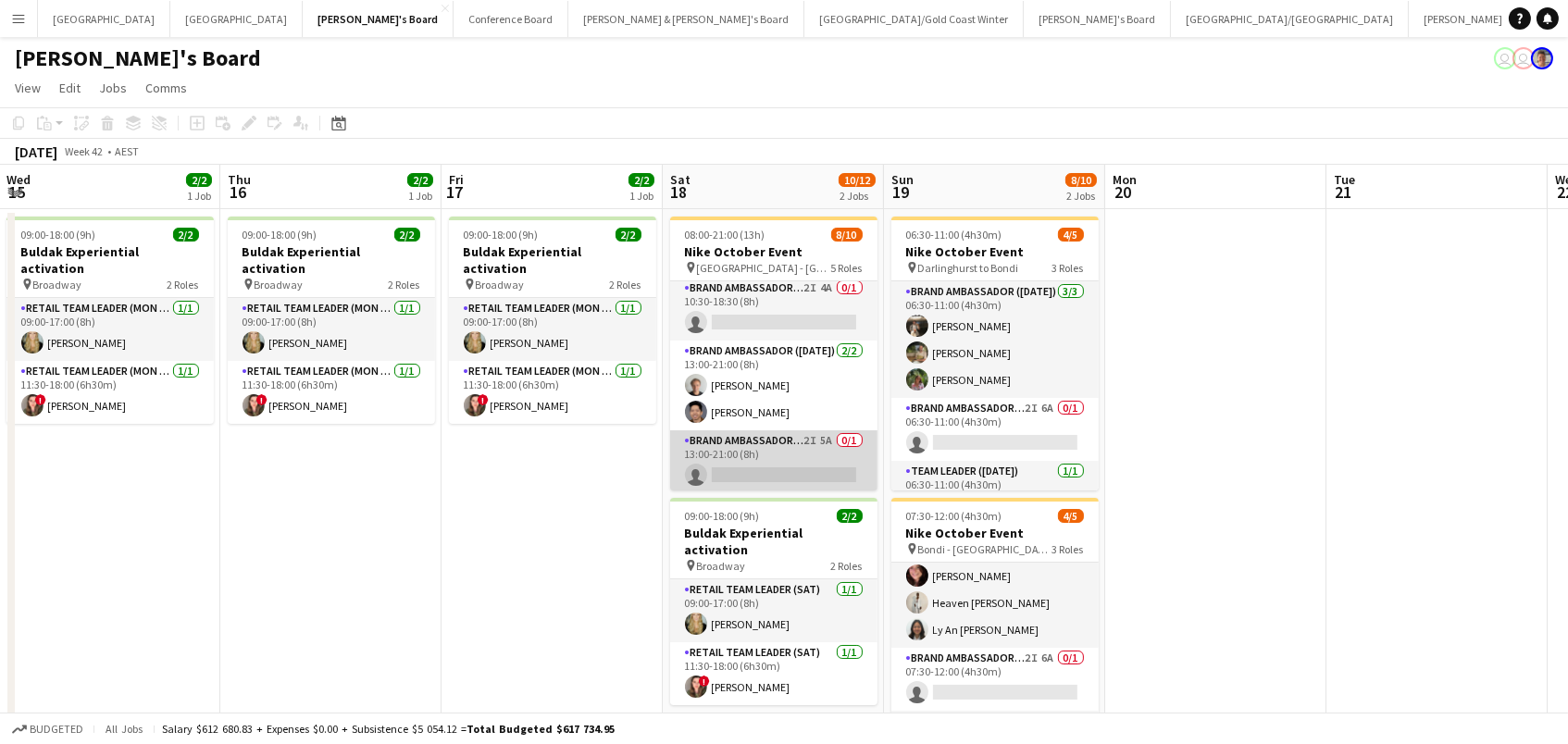
click at [856, 468] on app-card-role "Brand Ambassador ([DATE]) 2I 5A 0/1 13:00-21:00 (8h) single-neutral-actions" at bounding box center [774, 462] width 208 height 63
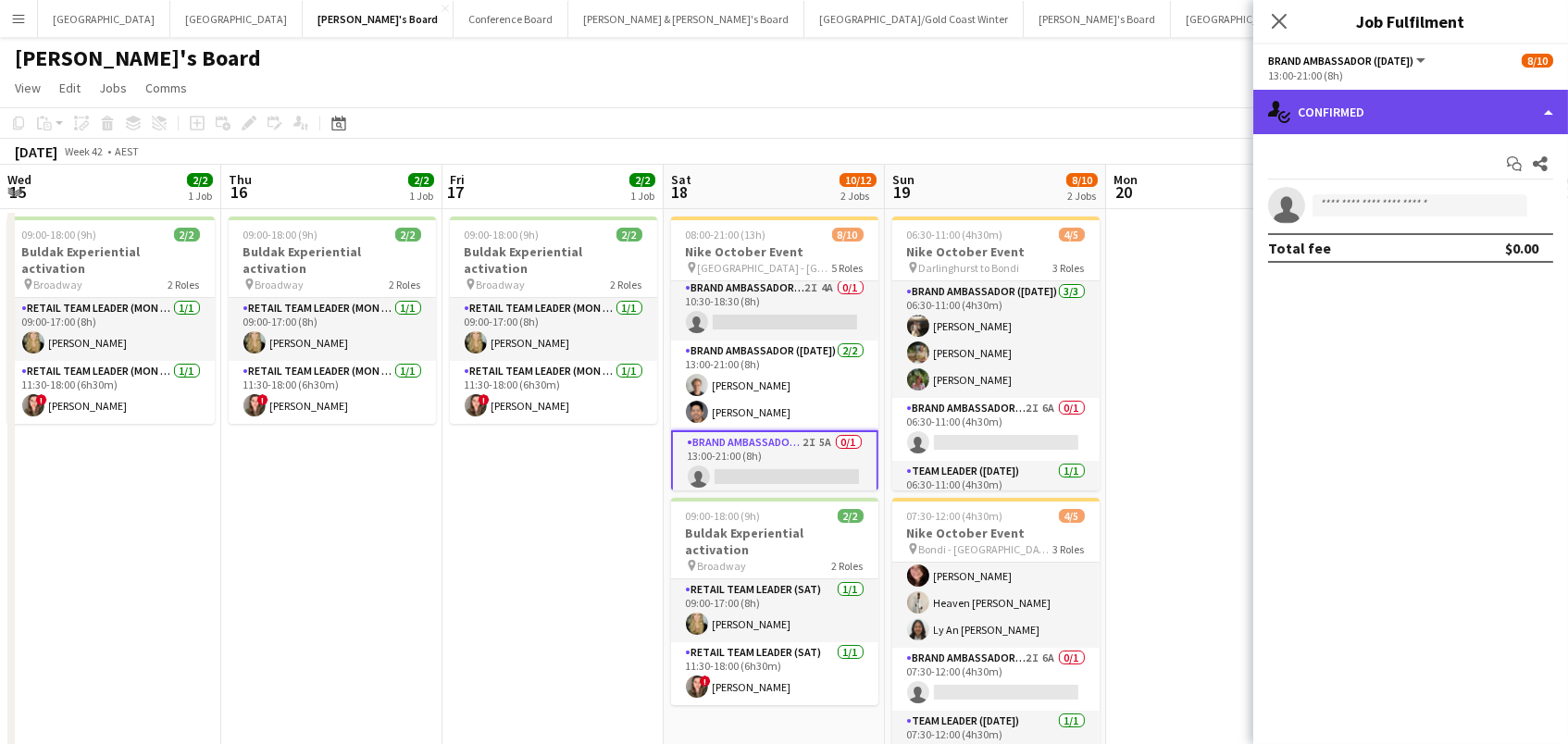
click at [1459, 101] on div "single-neutral-actions-check-2 Confirmed" at bounding box center [1410, 111] width 314 height 45
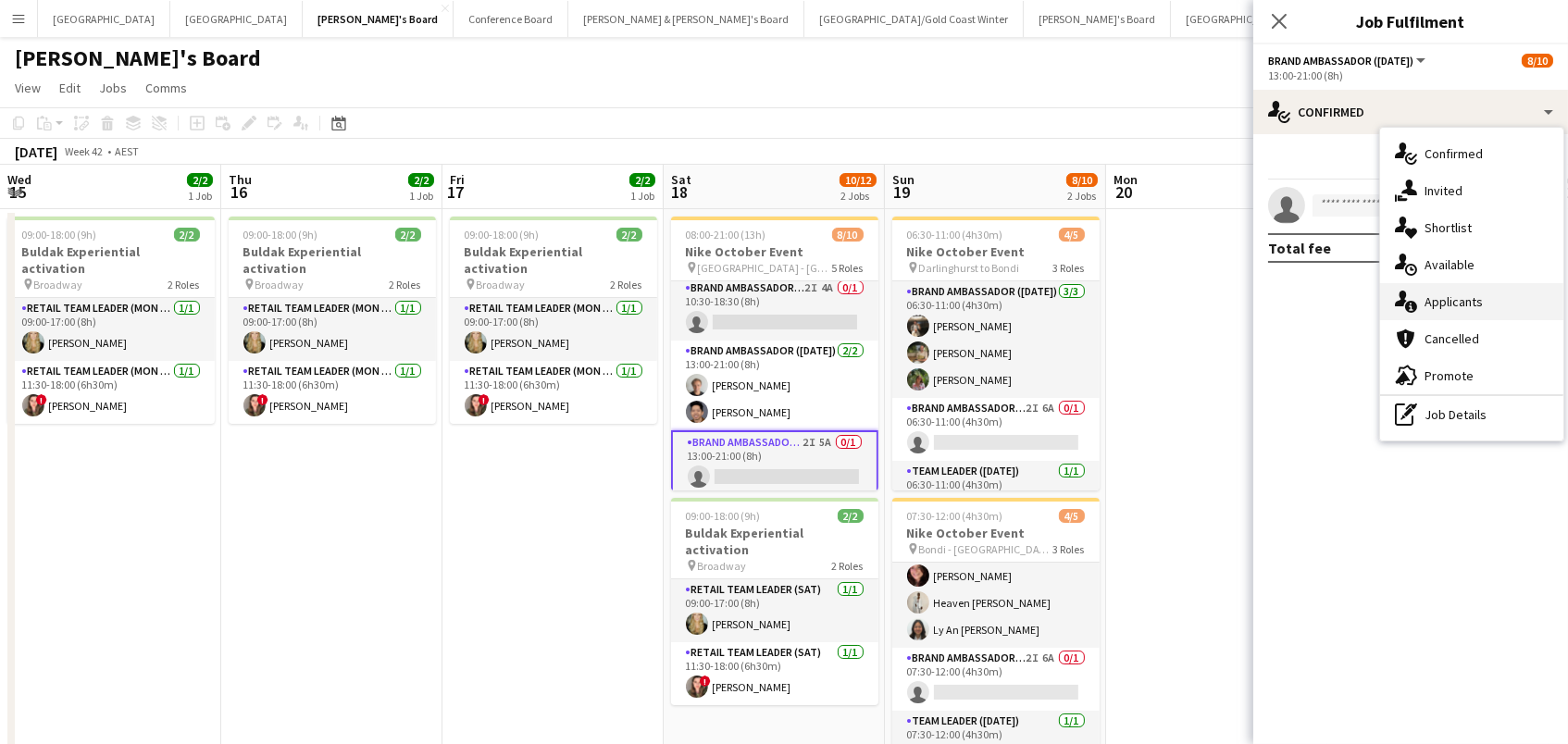
click at [1471, 300] on span "Applicants" at bounding box center [1453, 301] width 58 height 16
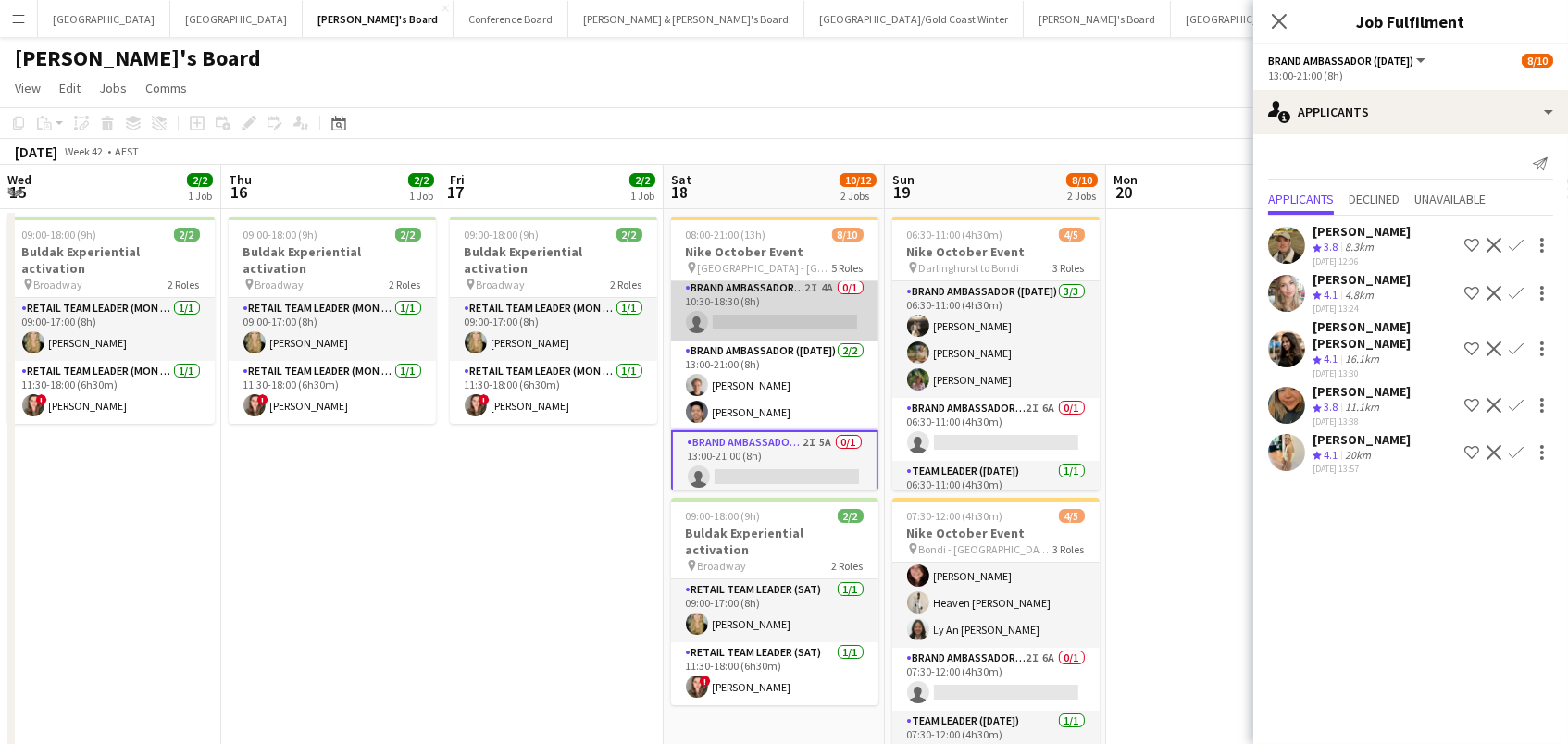
click at [839, 292] on app-card-role "Brand Ambassador ([DATE]) 2I 4A 0/1 10:30-18:30 (8h) single-neutral-actions" at bounding box center [774, 309] width 208 height 63
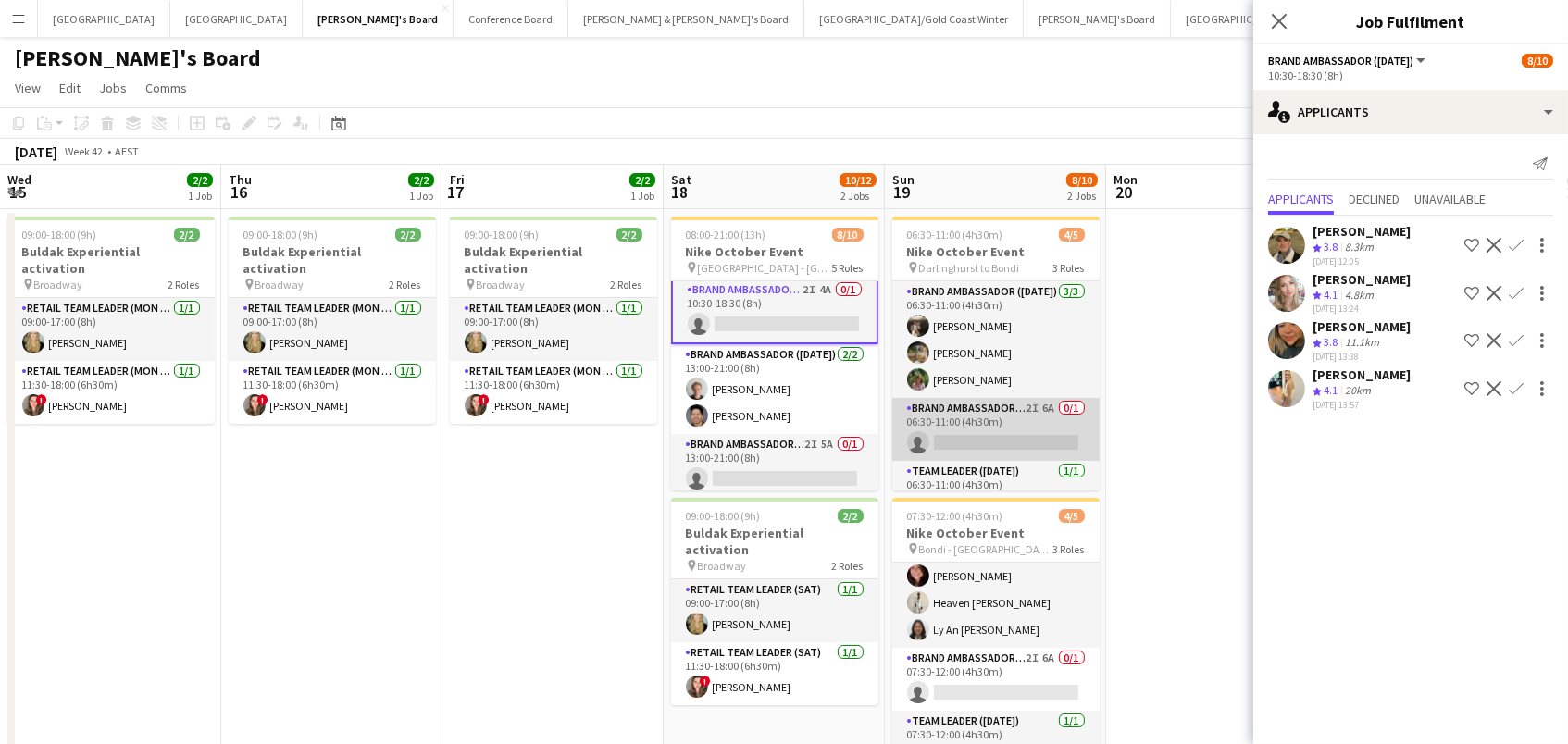
click at [933, 416] on app-card-role "Brand Ambassador ([DATE]) 2I 6A 0/1 06:30-11:00 (4h30m) single-neutral-actions" at bounding box center [996, 430] width 208 height 63
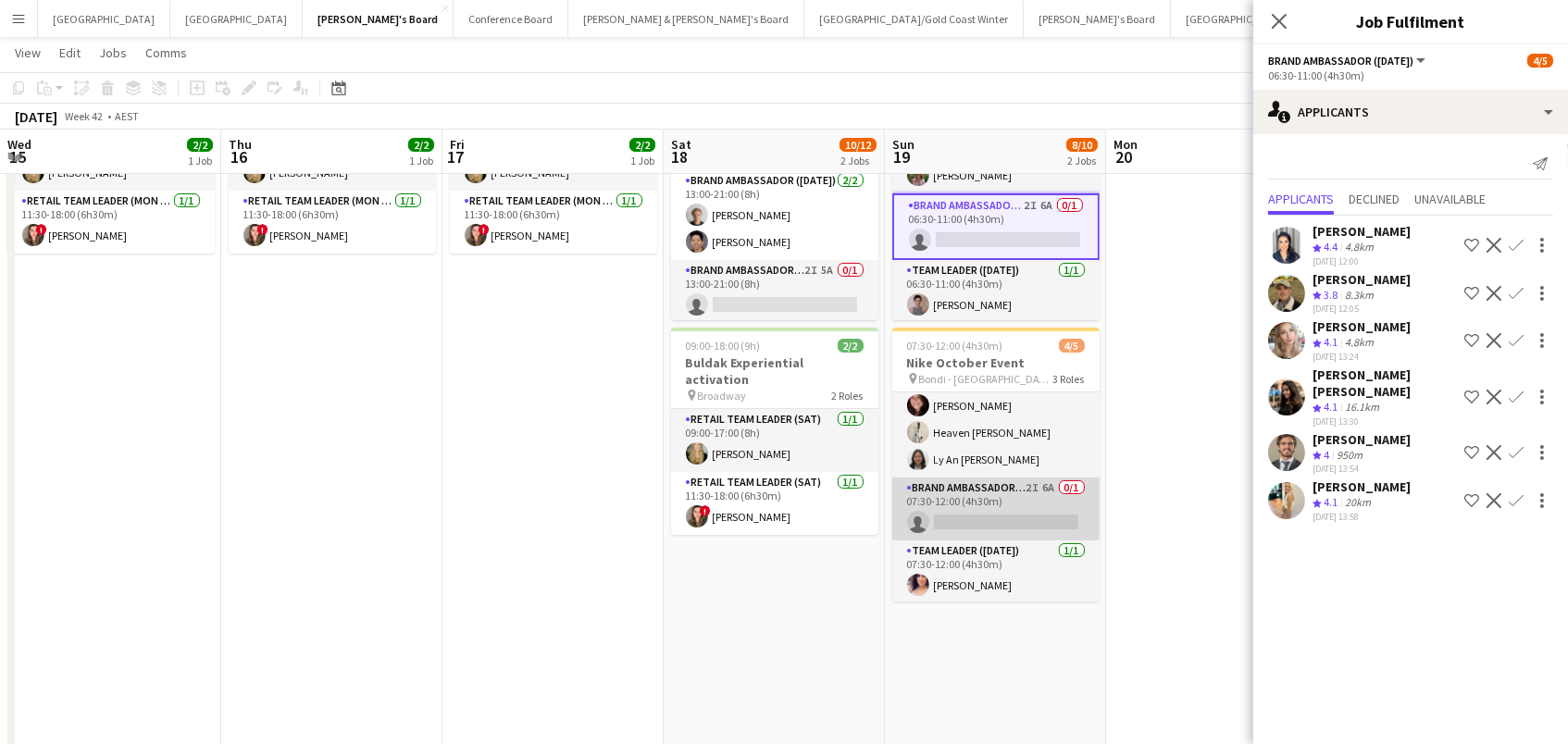
scroll to position [0, 663]
click at [955, 478] on app-card-role "Brand Ambassador ([DATE]) 2I 6A 0/1 07:30-12:00 (4h30m) single-neutral-actions" at bounding box center [997, 509] width 208 height 63
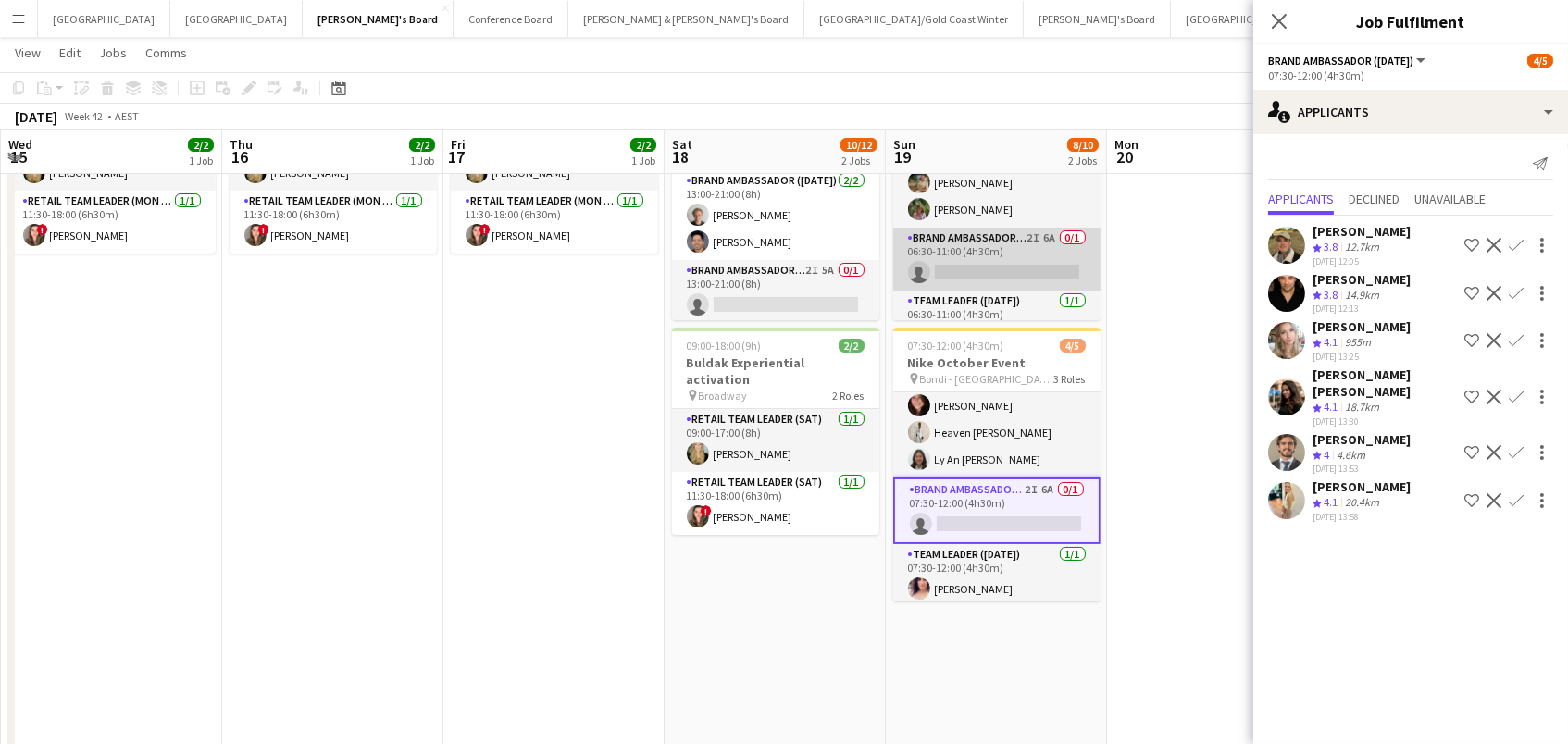
scroll to position [0, 0]
click at [939, 253] on app-card-role "Brand Ambassador ([DATE]) 2I 6A 0/1 06:30-11:00 (4h30m) single-neutral-actions" at bounding box center [997, 259] width 208 height 63
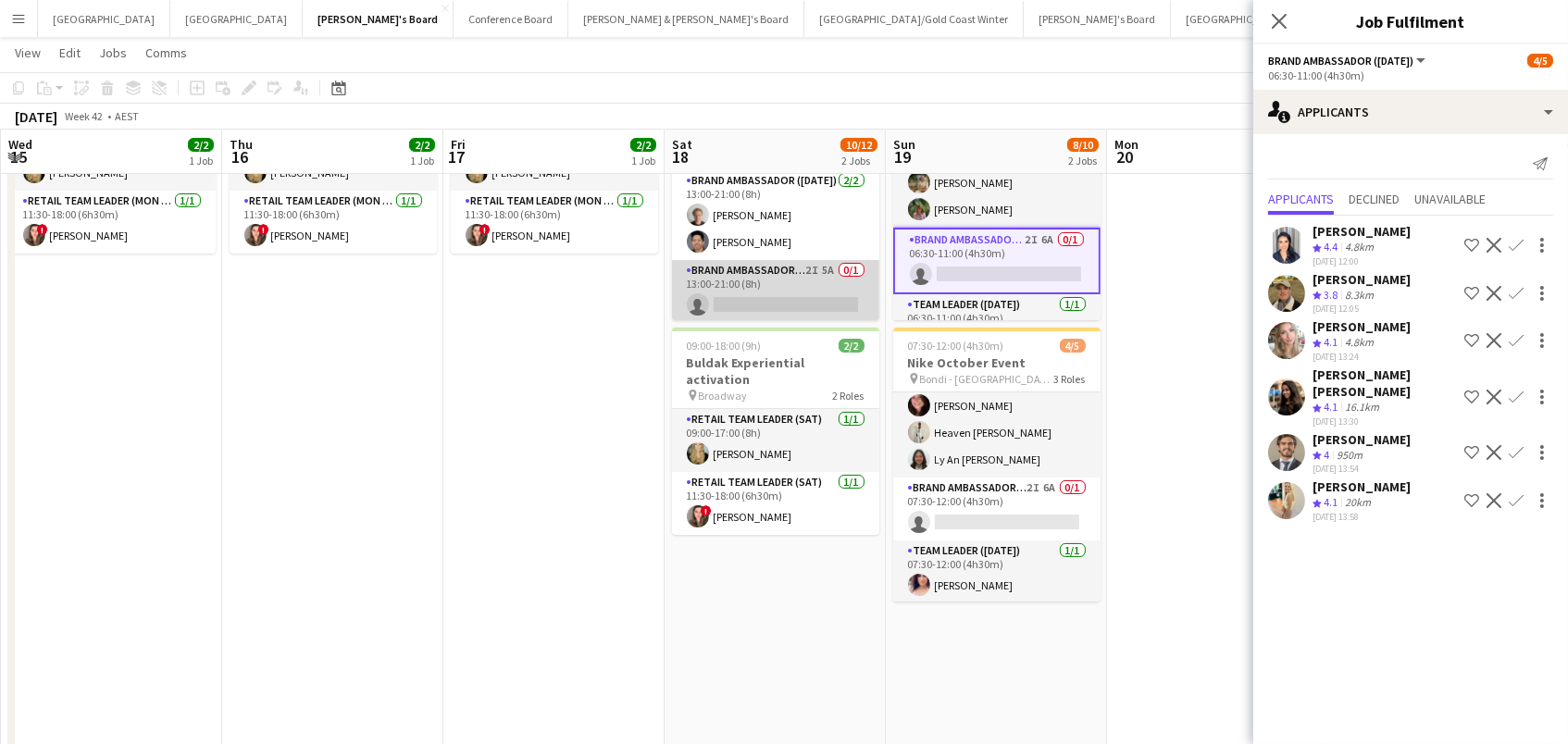
click at [835, 285] on app-card-role "Brand Ambassador ([DATE]) 2I 5A 0/1 13:00-21:00 (8h) single-neutral-actions" at bounding box center [775, 292] width 208 height 63
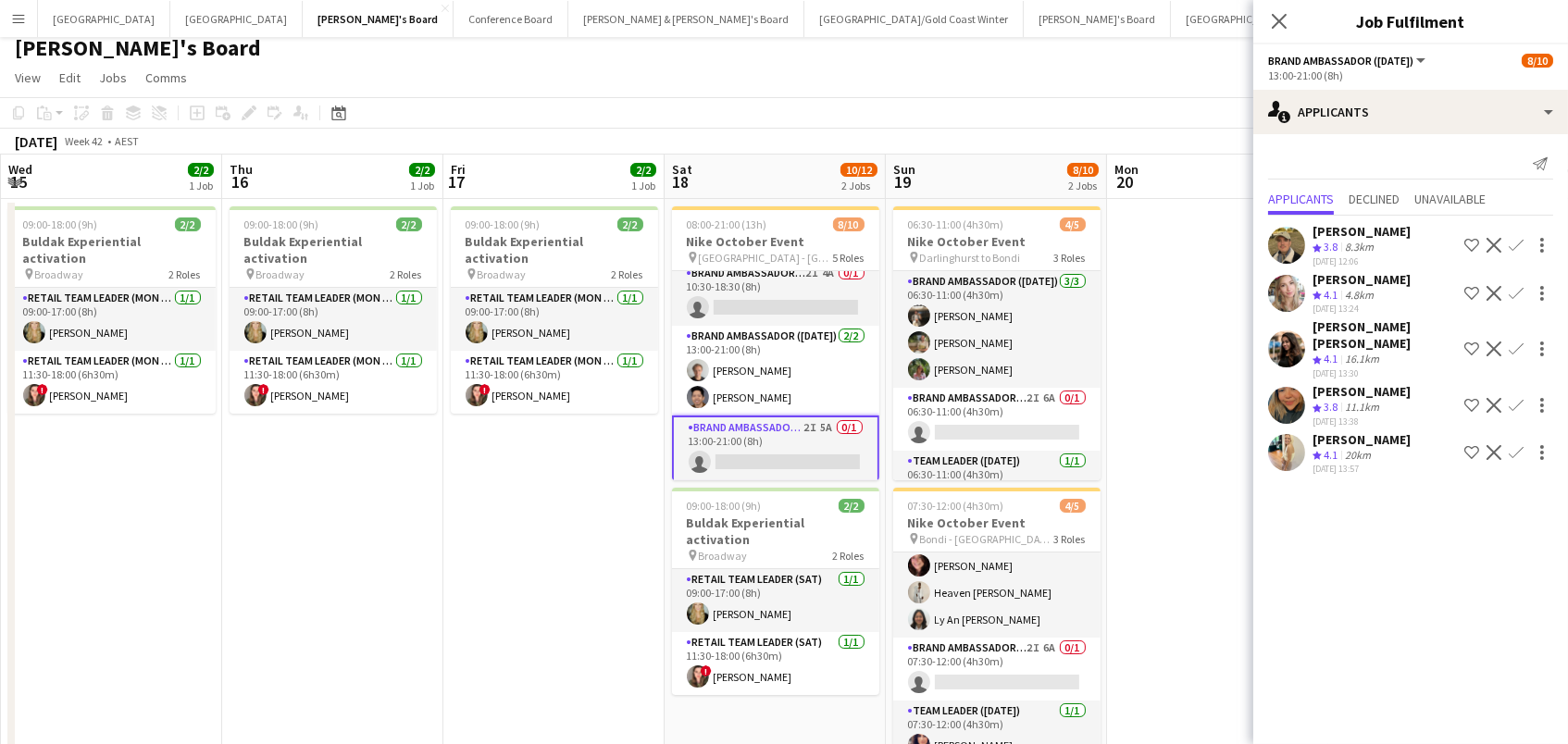
scroll to position [241, 0]
click at [804, 279] on app-card-role "Brand Ambassador ([DATE]) 2I 4A 0/1 10:30-18:30 (8h) single-neutral-actions" at bounding box center [775, 295] width 208 height 63
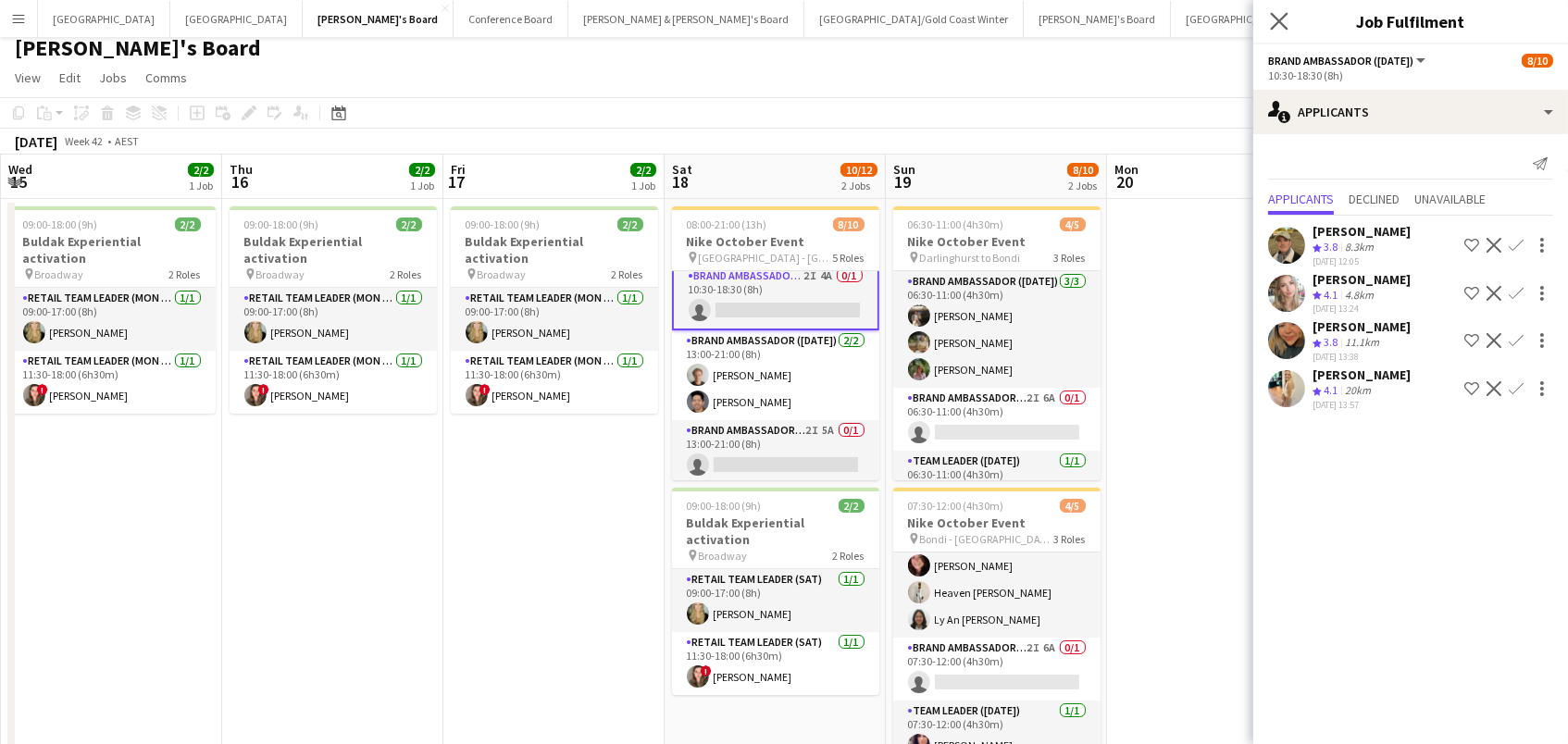
click at [1277, 34] on app-icon "Close pop-in" at bounding box center [1279, 22] width 27 height 27
